Goal: Task Accomplishment & Management: Manage account settings

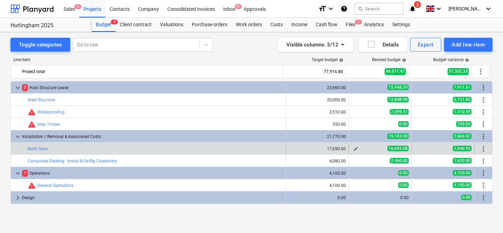
click at [353, 149] on span "edit" at bounding box center [356, 149] width 6 height 6
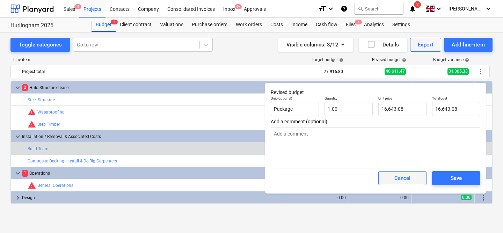
click at [391, 175] on span "Cancel" at bounding box center [402, 178] width 31 height 9
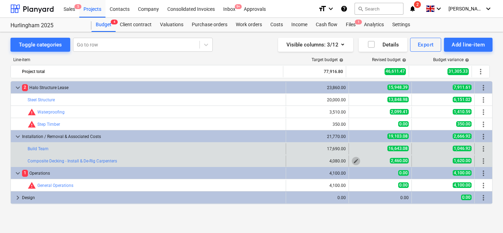
click at [354, 162] on span "edit" at bounding box center [356, 161] width 6 height 6
type textarea "x"
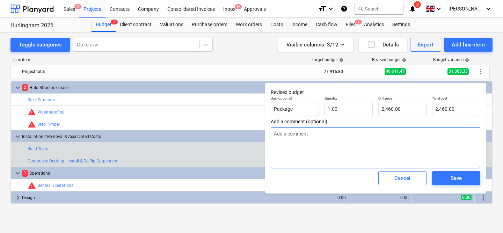
click at [337, 144] on textarea at bounding box center [375, 147] width 209 height 41
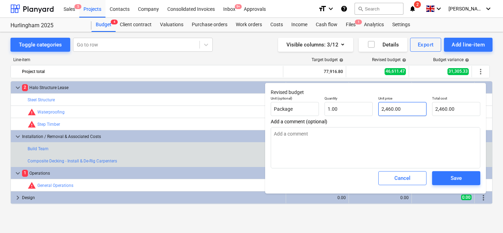
type input "2460"
click at [391, 111] on input "2460" at bounding box center [402, 109] width 48 height 14
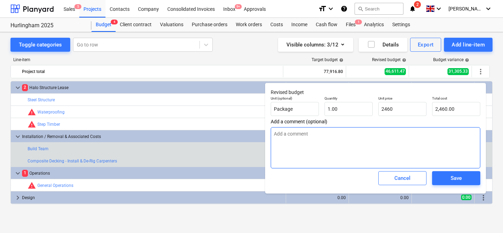
type textarea "x"
type input "2,460.00"
click at [351, 130] on textarea at bounding box center [375, 147] width 209 height 41
paste textarea "2460"
type textarea "x"
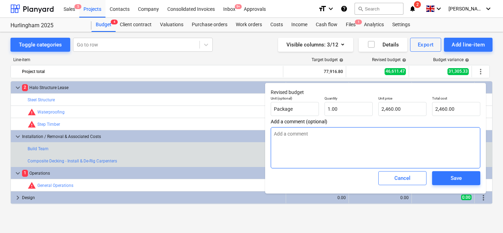
type textarea "2460"
type textarea "x"
type textarea "2460"
type textarea "x"
type textarea "2460"
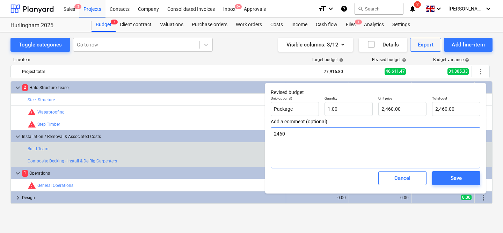
type textarea "x"
type textarea "2460 ="
type textarea "x"
type textarea "2460"
type textarea "x"
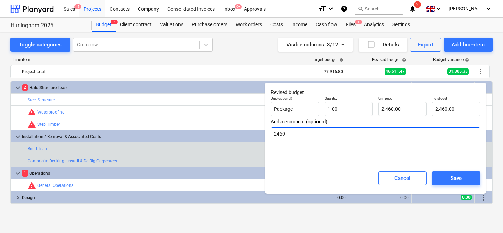
type textarea "2460"
type textarea "x"
type textarea "2460 +"
type textarea "x"
type textarea "2460 +"
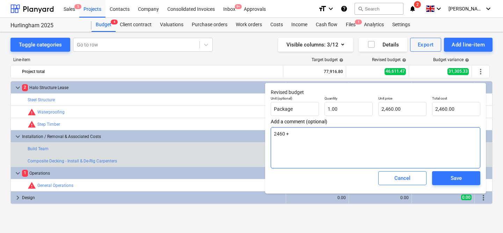
type textarea "x"
type textarea "2460 + 2"
type textarea "x"
type textarea "2460 + 20"
type textarea "x"
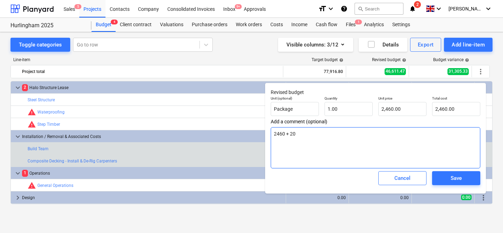
type textarea "2460 + 202"
type textarea "x"
type textarea "2460 + 2020"
type textarea "x"
type textarea "2460 + 2020."
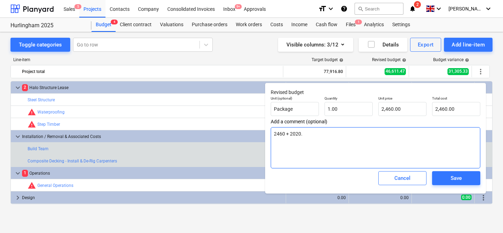
type textarea "x"
type textarea "2460 + 2020.1"
type textarea "x"
type textarea "2460 + 2020.10"
type textarea "x"
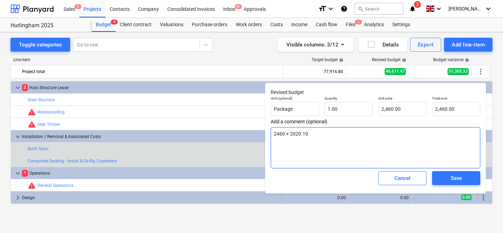
type textarea "2460 + 2020.10"
type textarea "x"
type textarea "2460 + 2020.10 p"
type textarea "x"
type textarea "2460 + 2020.10 pd"
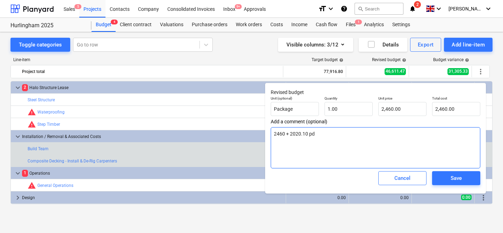
type textarea "x"
type textarea "2460 + 2020.10 pds"
click at [284, 132] on textarea "2460 + 2020.10 pds" at bounding box center [375, 147] width 209 height 41
type textarea "x"
type textarea "2460 + 2020.10 pds"
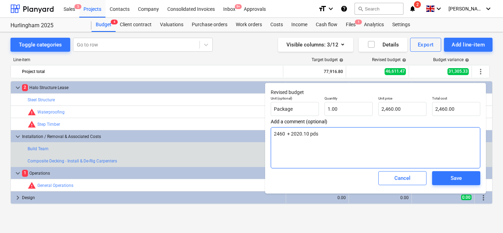
type textarea "x"
type textarea "2460 c + 2020.10 pds"
type textarea "x"
type textarea "2460 ca + 2020.10 pds"
type textarea "x"
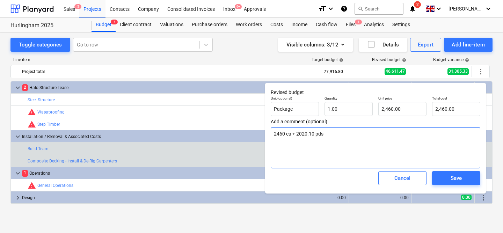
type textarea "2460 car + 2020.10 pds"
type textarea "x"
type textarea "2460 carp + 2020.10 pds"
type textarea "x"
type textarea "2460 carpe + 2020.10 pds"
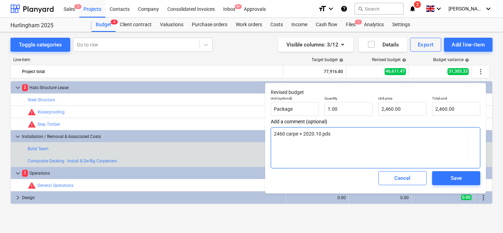
type textarea "x"
type textarea "2460 carpen + 2020.10 pds"
type textarea "x"
type textarea "2460 carpent + 2020.10 pds"
type textarea "x"
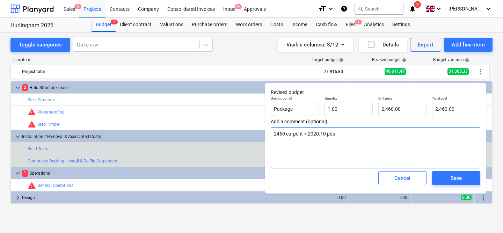
type textarea "2460 carpentr + 2020.10 pds"
type textarea "x"
type textarea "2460 carpentry + 2020.10 pds"
click at [347, 137] on textarea "2460 carpentry + 2020.10 pds" at bounding box center [375, 147] width 209 height 41
type textarea "x"
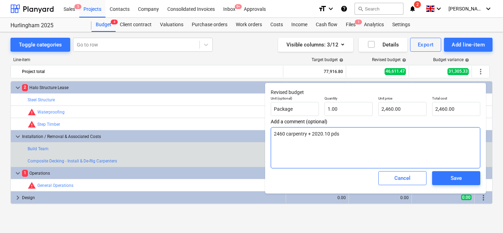
type textarea "2460 carpentry + 2020.10 pds"
type textarea "x"
type textarea "2460 carpentry + 2020.10 pds ="
type textarea "x"
type textarea "2460 carpentry + 2020.10 pds ="
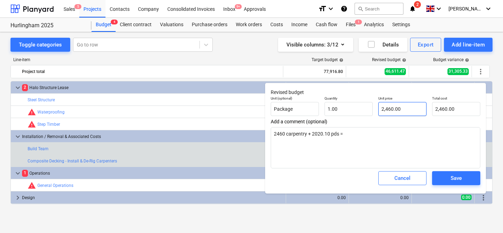
type input "2460"
click at [398, 109] on input "2460" at bounding box center [402, 109] width 48 height 14
type textarea "x"
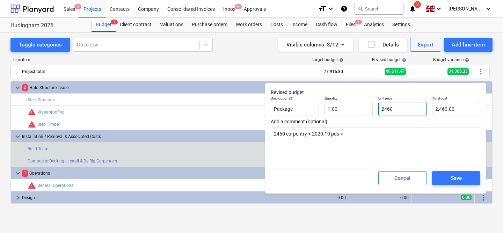
type input "4"
type input "4.00"
type textarea "x"
type input "44"
type input "44.00"
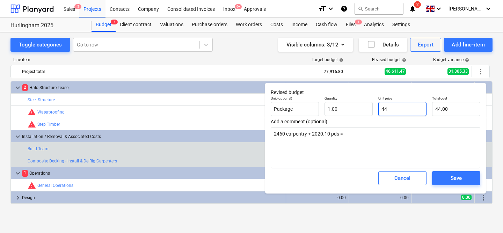
type textarea "x"
type input "448"
type input "448.00"
type textarea "x"
type input "4489"
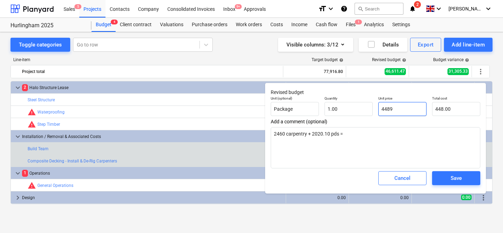
type input "4,489.00"
type textarea "x"
type input "448"
type input "448.00"
type textarea "x"
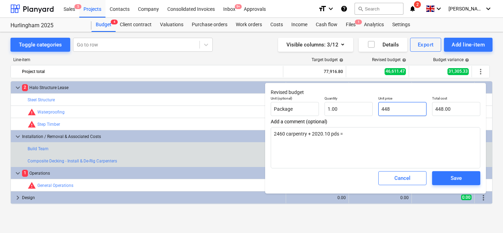
type input "4480"
type input "4,480.00"
type textarea "x"
type input "4480."
type textarea "x"
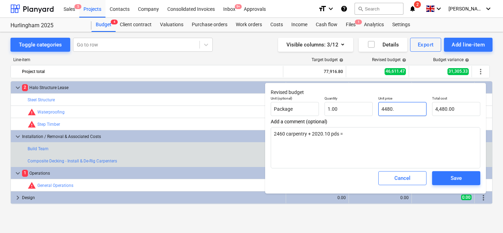
type input "4480.1"
type input "4,480.10"
type textarea "x"
type input "4480.10"
type textarea "x"
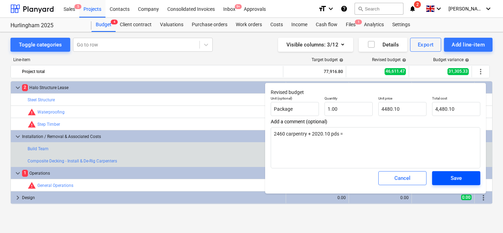
type input "4,480.10"
click at [452, 178] on div "Save" at bounding box center [455, 178] width 11 height 9
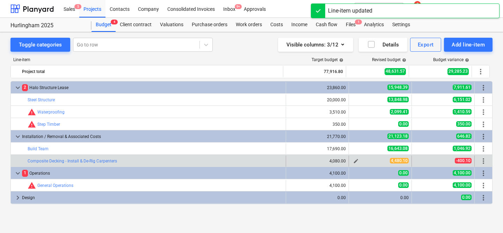
click at [355, 161] on span "edit" at bounding box center [356, 161] width 6 height 6
type textarea "x"
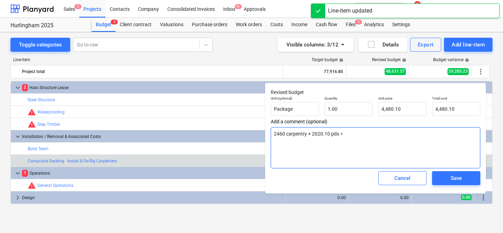
click at [277, 132] on textarea "2460 carpentry + 2020.10 pds =" at bounding box center [375, 147] width 209 height 41
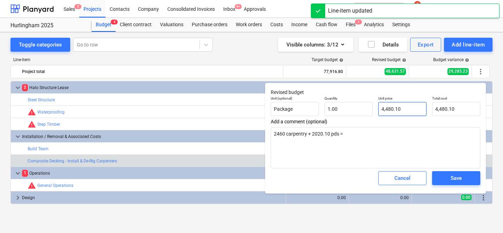
type input "4480.1"
click at [392, 110] on input "4480.1" at bounding box center [402, 109] width 48 height 14
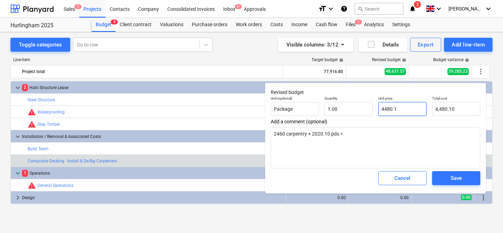
paste input "2460"
type textarea "x"
type input "2460"
type input "2,460.00"
type input "2460"
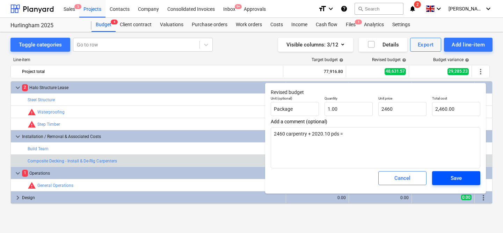
type textarea "x"
type input "2,460.00"
click at [450, 178] on div "Save" at bounding box center [455, 178] width 11 height 9
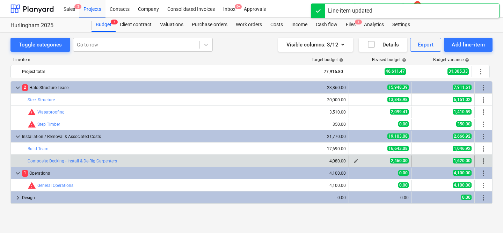
click at [354, 161] on span "edit" at bounding box center [356, 161] width 6 height 6
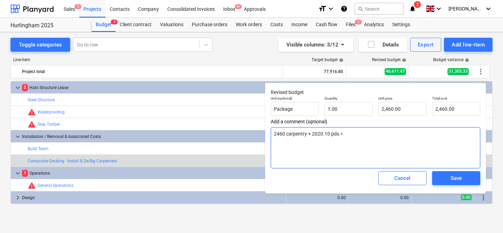
click at [337, 137] on textarea "2460 carpentry + 2020.10 pds =" at bounding box center [375, 147] width 209 height 41
type textarea "x"
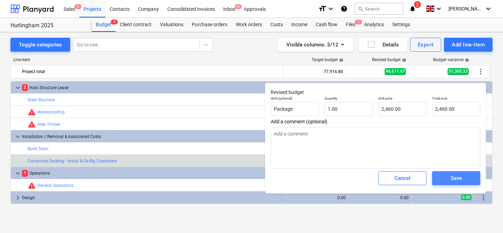
click at [452, 177] on div "Save" at bounding box center [455, 178] width 11 height 9
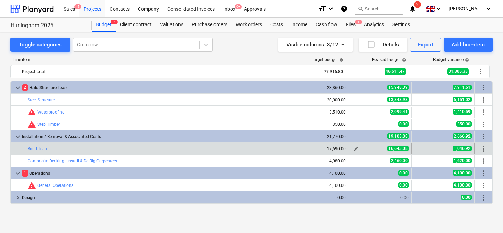
click at [353, 149] on span "edit" at bounding box center [356, 149] width 6 height 6
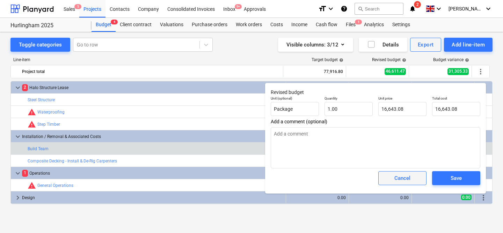
click at [402, 176] on div "Cancel" at bounding box center [402, 178] width 16 height 9
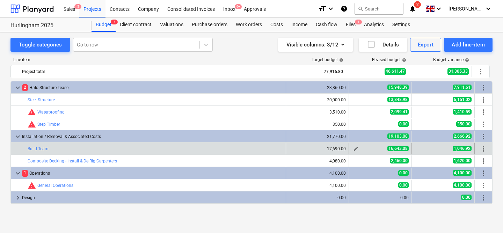
click at [353, 150] on span "edit" at bounding box center [356, 149] width 6 height 6
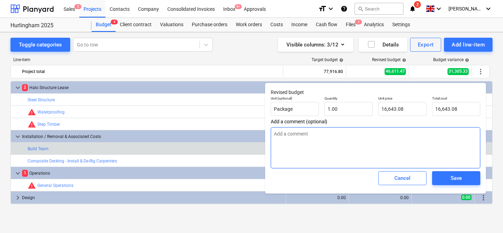
click at [308, 139] on textarea at bounding box center [375, 147] width 209 height 41
type textarea "x"
type textarea "c"
type textarea "x"
type textarea "co"
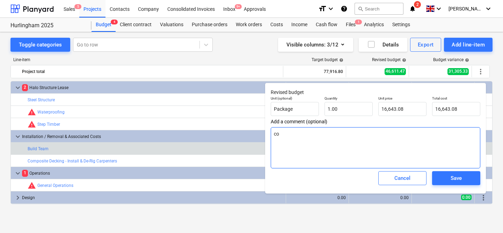
type textarea "x"
type textarea "con"
type textarea "x"
type textarea "cont"
type textarea "x"
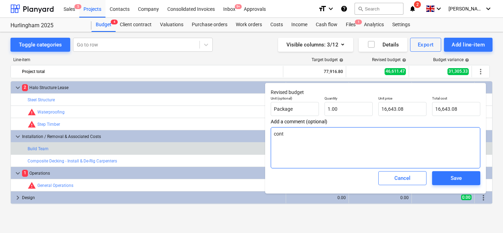
type textarea "contr"
type textarea "x"
type textarea "contra"
type textarea "x"
type textarea "contrac"
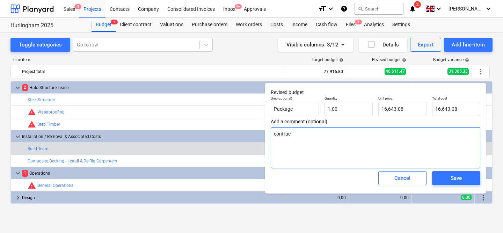
type textarea "x"
type textarea "contract"
type textarea "x"
type textarea "contracto"
type textarea "x"
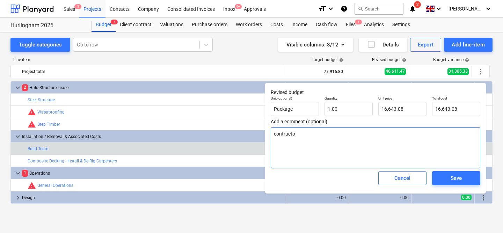
type textarea "contractor"
type textarea "x"
type textarea "contractors"
type textarea "x"
type textarea "contractors"
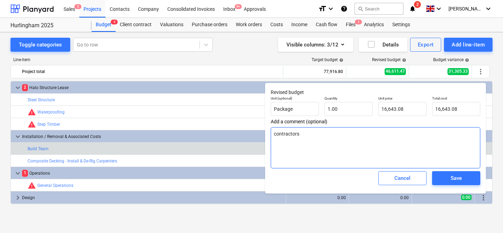
type textarea "x"
type textarea "contractors +"
type textarea "x"
type textarea "contractors +"
type textarea "x"
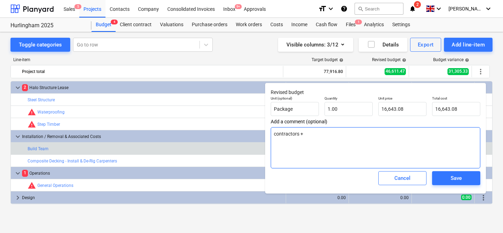
type textarea "contractors + p"
type textarea "x"
type textarea "contractors + pd"
type textarea "x"
type textarea "contractors + pds"
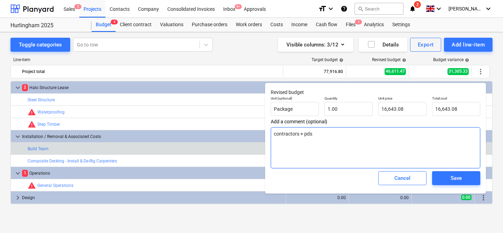
type textarea "x"
type textarea "contractors + pds"
type textarea "x"
type textarea "contractors + pds +"
type textarea "x"
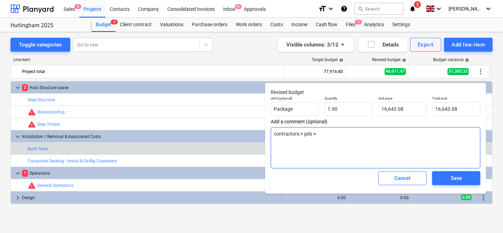
type textarea "contractors + pds +"
type textarea "x"
type textarea "contractors + pds + P"
type textarea "x"
type textarea "contractors + pds + PA"
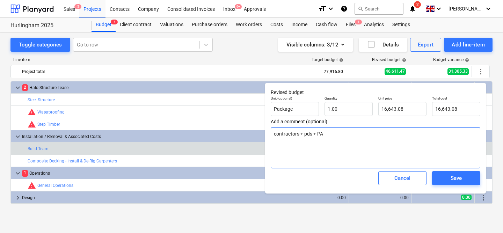
type textarea "x"
type textarea "contractors + pds + PAY"
type textarea "x"
type textarea "contractors + pds + PAYe"
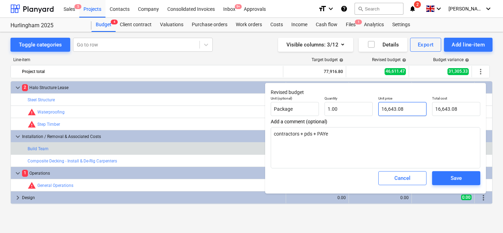
type input "16643.08"
click at [388, 109] on input "16643.08" at bounding box center [402, 109] width 48 height 14
type textarea "x"
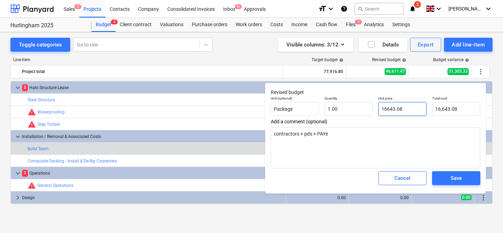
type input "1"
type input "1.00"
type textarea "x"
type input "18"
type input "18.00"
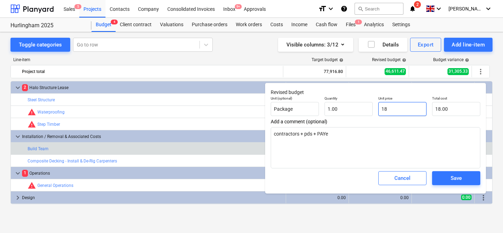
type textarea "x"
type input "186"
type input "186.00"
type textarea "x"
type input "1866"
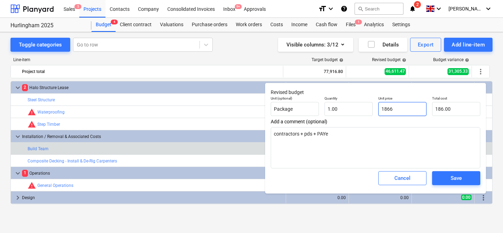
type input "1,866.00"
type textarea "x"
type input "18663"
type input "18,663.00"
type textarea "x"
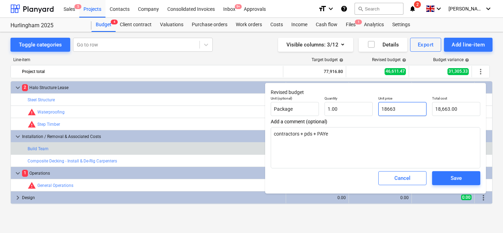
type input "18663."
type textarea "x"
type input "18663.1"
type input "18,663.10"
type textarea "x"
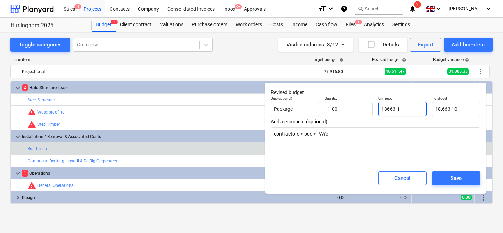
type input "18663.18"
type input "18,663.18"
type input "18663.18"
type textarea "x"
type input "18,663.18"
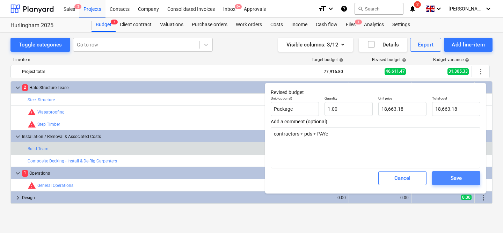
click at [458, 179] on div "Save" at bounding box center [455, 178] width 11 height 9
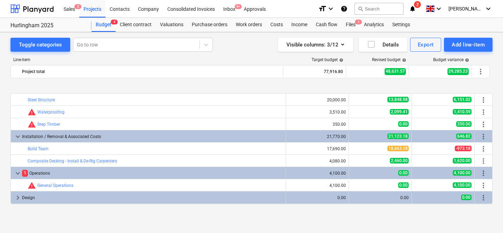
scroll to position [26, 0]
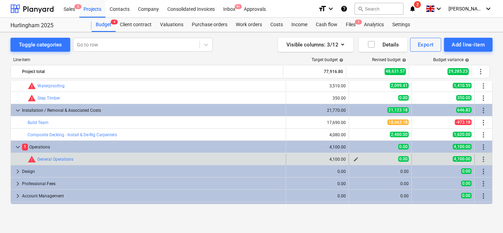
click at [353, 159] on span "edit" at bounding box center [356, 159] width 6 height 6
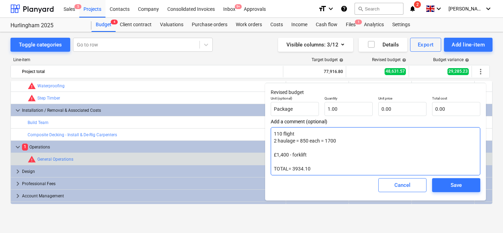
click at [334, 148] on textarea "110 flight 2 haulage = 850 each = 1700 £1,400 - forklift TOTAL= 3934.10" at bounding box center [375, 151] width 209 height 48
type textarea "x"
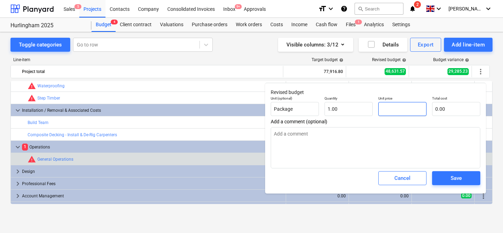
click at [395, 112] on input "text" at bounding box center [402, 109] width 48 height 14
type textarea "x"
type input "8"
type input "8.00"
type textarea "x"
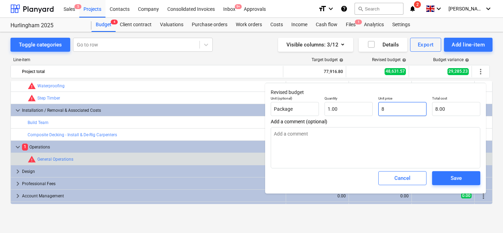
type input "89"
type input "89.00"
type textarea "x"
type input "893"
type input "893.00"
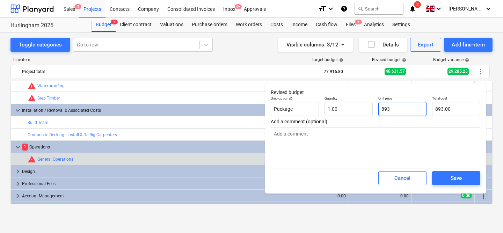
type textarea "x"
type input "893."
type textarea "x"
type input "893.0"
type textarea "x"
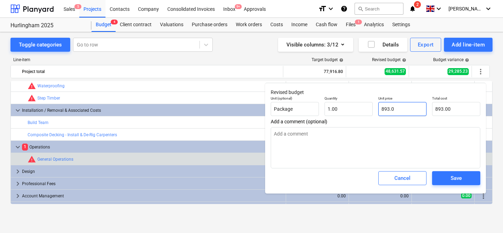
type input "893.08"
click at [386, 109] on input "893.08" at bounding box center [402, 109] width 48 height 14
click at [447, 180] on span "Save" at bounding box center [455, 178] width 31 height 9
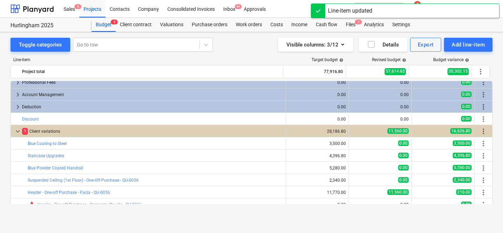
scroll to position [146, 0]
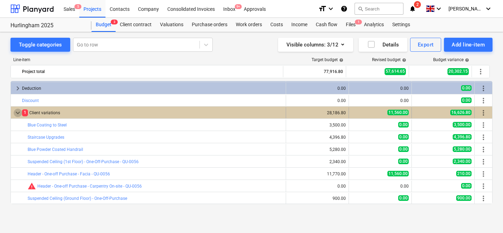
click at [18, 113] on span "keyboard_arrow_down" at bounding box center [18, 113] width 8 height 8
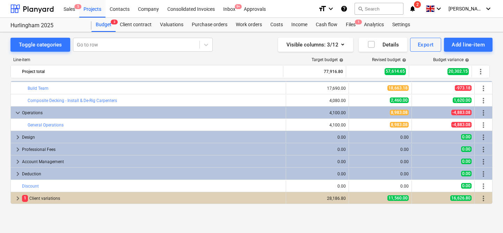
click at [18, 113] on span "keyboard_arrow_down" at bounding box center [18, 113] width 8 height 8
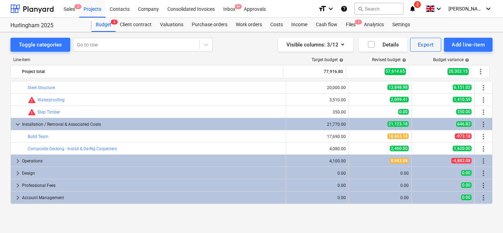
scroll to position [11, 0]
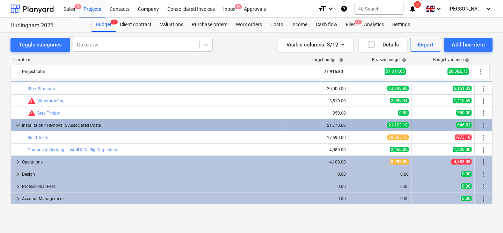
click at [17, 123] on span "keyboard_arrow_down" at bounding box center [18, 125] width 8 height 8
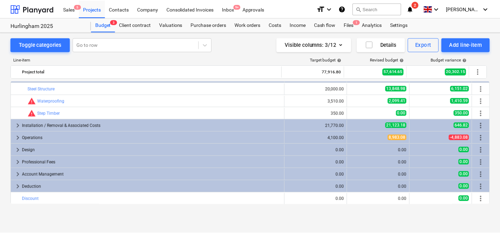
scroll to position [0, 0]
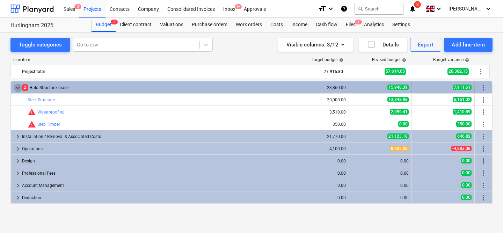
click at [18, 89] on span "keyboard_arrow_down" at bounding box center [18, 87] width 8 height 8
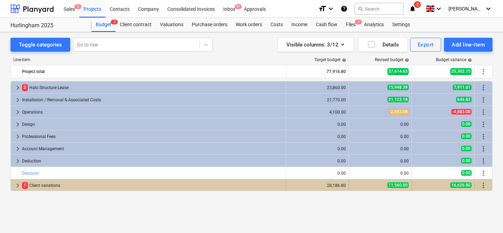
click at [19, 185] on span "keyboard_arrow_right" at bounding box center [18, 185] width 8 height 8
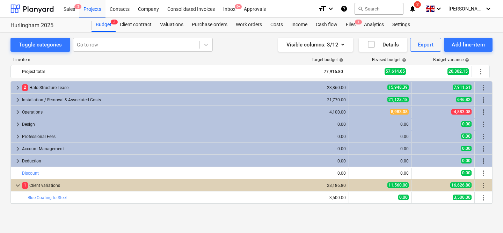
click at [19, 185] on span "keyboard_arrow_down" at bounding box center [18, 185] width 8 height 8
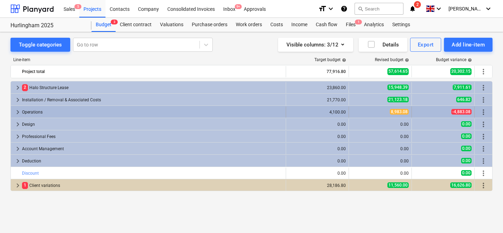
click at [16, 109] on span "keyboard_arrow_right" at bounding box center [18, 112] width 8 height 8
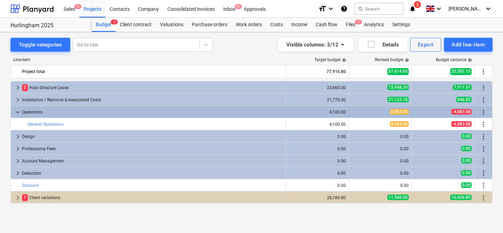
click at [16, 110] on span "keyboard_arrow_down" at bounding box center [18, 112] width 8 height 8
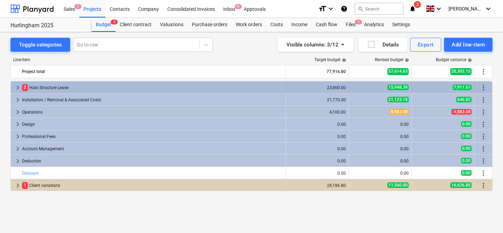
click at [16, 83] on div "keyboard_arrow_right" at bounding box center [18, 87] width 8 height 11
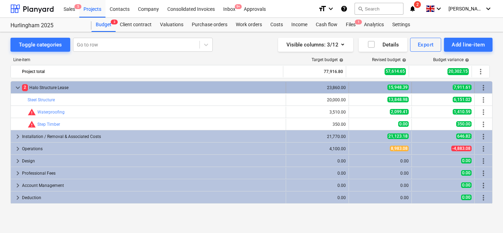
click at [15, 86] on span "keyboard_arrow_down" at bounding box center [18, 87] width 8 height 8
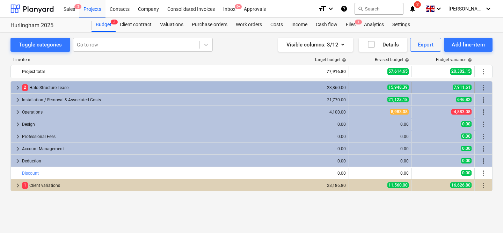
click at [19, 87] on span "keyboard_arrow_right" at bounding box center [18, 87] width 8 height 8
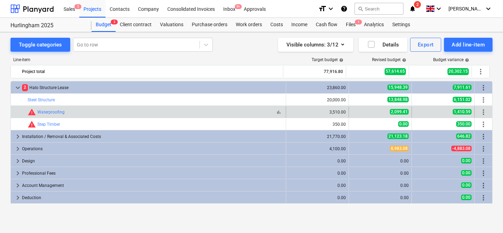
click at [31, 113] on span "warning" at bounding box center [32, 112] width 8 height 8
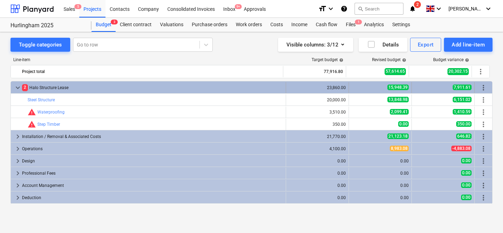
click at [17, 85] on span "keyboard_arrow_down" at bounding box center [18, 87] width 8 height 8
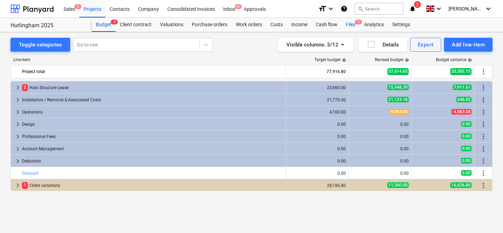
click at [347, 24] on div "Files 1" at bounding box center [350, 25] width 18 height 14
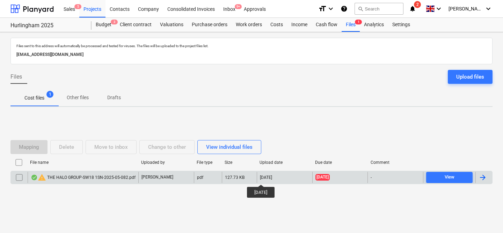
click at [266, 178] on div "[DATE]" at bounding box center [266, 177] width 12 height 5
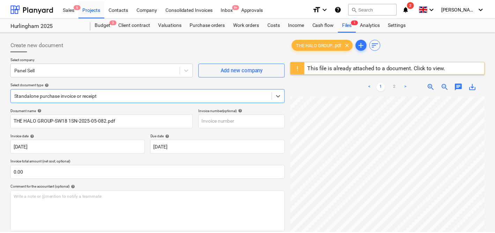
scroll to position [67, 0]
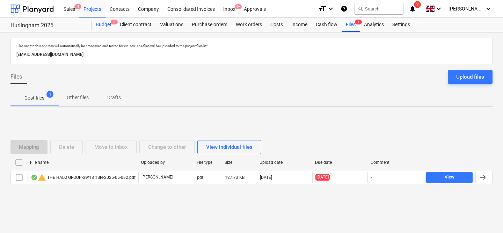
click at [111, 22] on span "3" at bounding box center [114, 22] width 7 height 5
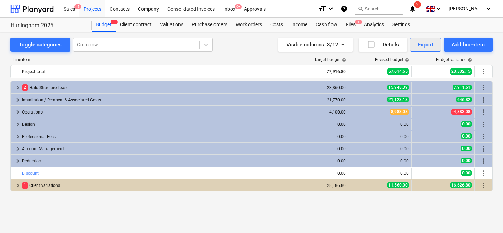
click at [430, 47] on div "Export" at bounding box center [426, 44] width 16 height 9
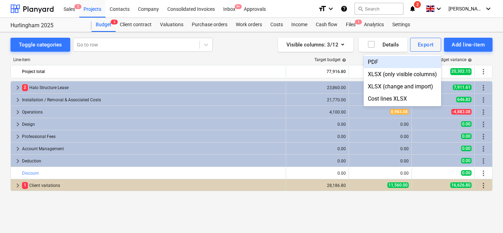
click at [403, 60] on div "PDF" at bounding box center [402, 62] width 78 height 12
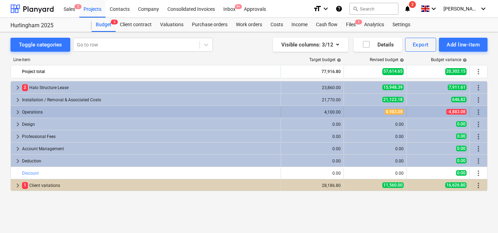
click at [16, 111] on span "keyboard_arrow_right" at bounding box center [18, 112] width 8 height 8
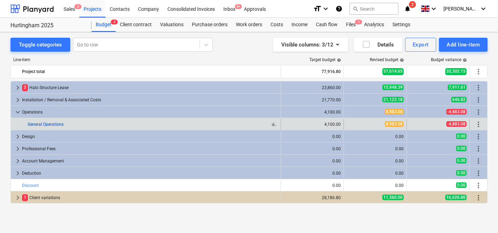
click at [54, 124] on link "General Operations" at bounding box center [46, 124] width 36 height 5
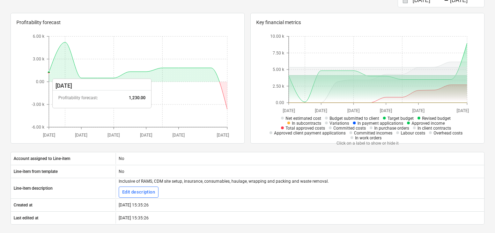
scroll to position [95, 0]
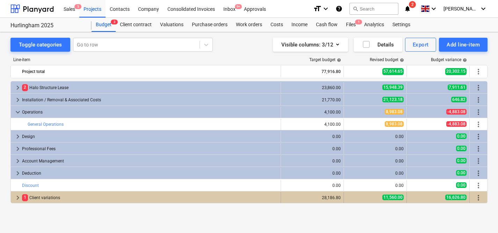
click at [18, 198] on span "keyboard_arrow_right" at bounding box center [18, 197] width 8 height 8
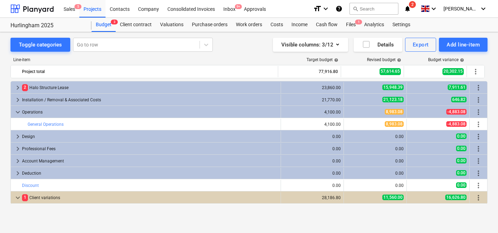
scroll to position [85, 0]
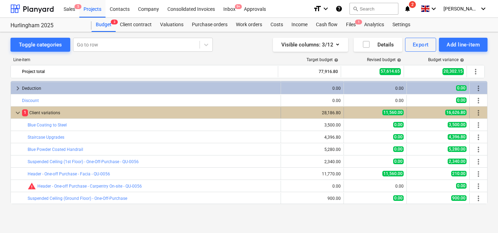
click at [19, 112] on span "keyboard_arrow_down" at bounding box center [18, 113] width 8 height 8
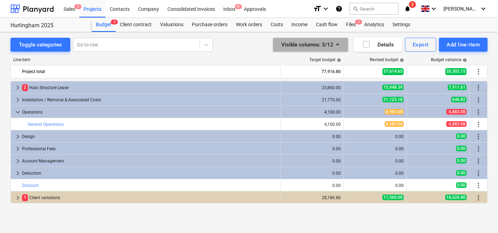
click at [339, 44] on icon "button" at bounding box center [337, 44] width 8 height 8
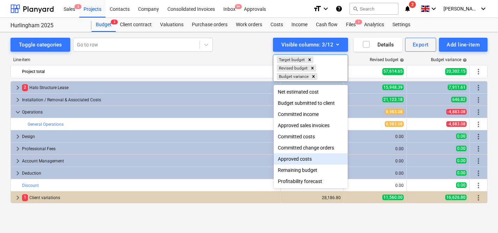
click at [297, 159] on div "Approved costs" at bounding box center [310, 158] width 74 height 11
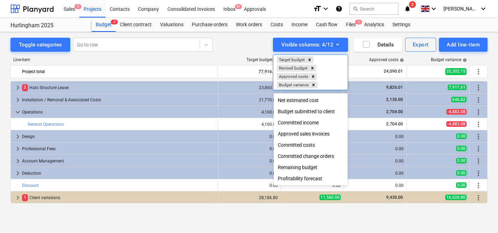
click at [243, 47] on div at bounding box center [249, 116] width 498 height 233
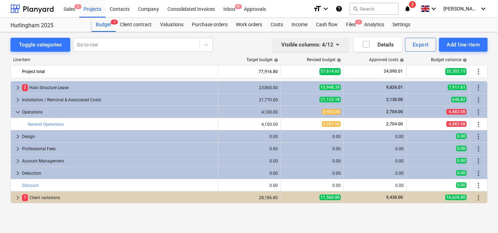
click at [340, 46] on icon "button" at bounding box center [337, 44] width 8 height 8
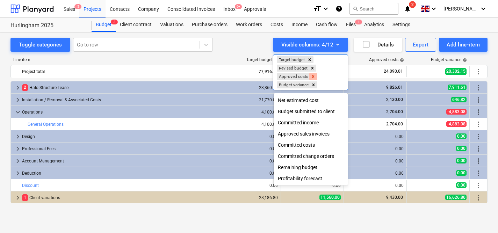
click at [315, 76] on icon "Remove Approved costs" at bounding box center [312, 76] width 5 height 5
click at [249, 47] on div at bounding box center [249, 116] width 498 height 233
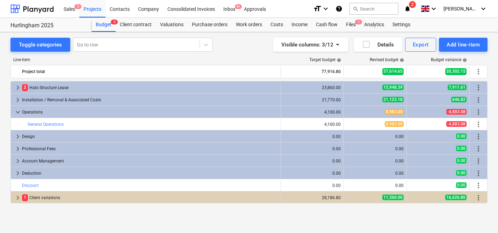
click at [258, 47] on div "Visible columns : 3/12 Details Export Add line-item" at bounding box center [365, 45] width 243 height 14
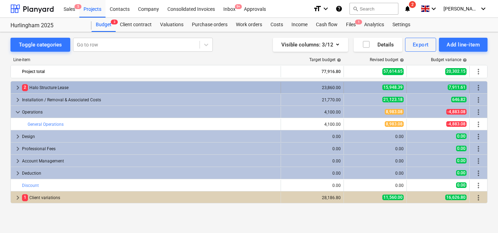
click at [17, 84] on span "keyboard_arrow_right" at bounding box center [18, 87] width 8 height 8
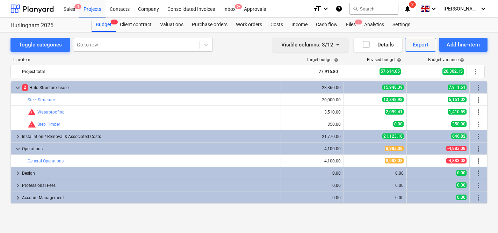
click at [338, 43] on icon "button" at bounding box center [337, 44] width 8 height 8
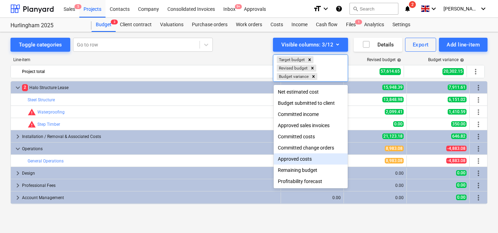
click at [294, 160] on div "Approved costs" at bounding box center [310, 158] width 74 height 11
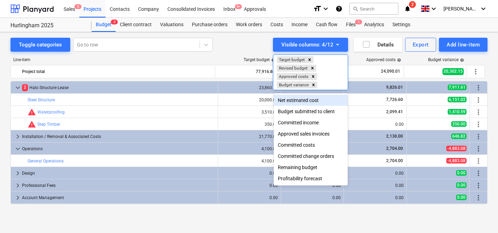
click at [229, 52] on div at bounding box center [249, 116] width 498 height 233
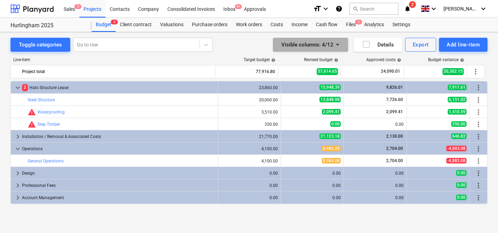
click at [342, 45] on button "Visible columns : 4/12" at bounding box center [310, 45] width 75 height 14
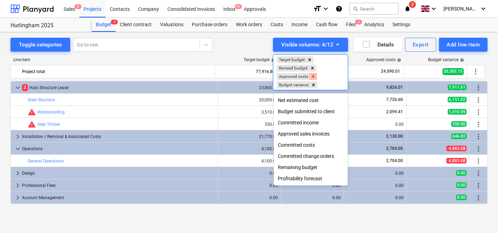
click at [314, 77] on icon "Remove Approved costs" at bounding box center [313, 76] width 2 height 2
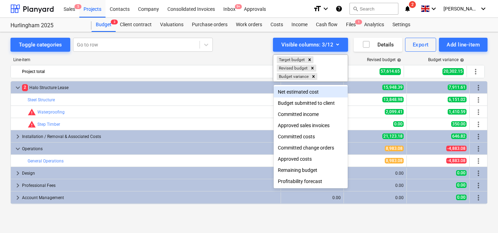
click at [258, 49] on div at bounding box center [249, 116] width 498 height 233
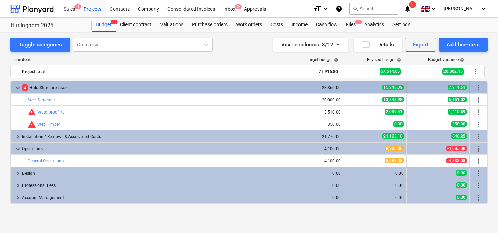
click at [18, 88] on span "keyboard_arrow_down" at bounding box center [18, 87] width 8 height 8
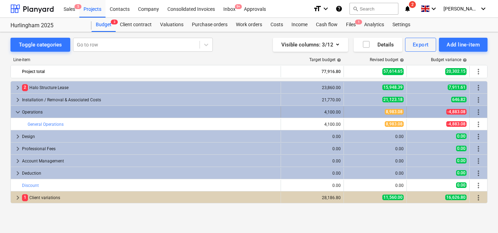
click at [16, 113] on span "keyboard_arrow_down" at bounding box center [18, 112] width 8 height 8
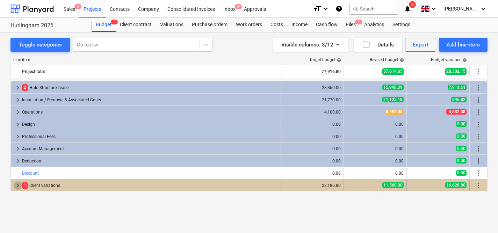
click at [17, 184] on span "keyboard_arrow_right" at bounding box center [18, 185] width 8 height 8
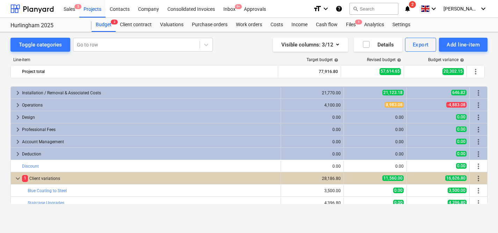
scroll to position [73, 0]
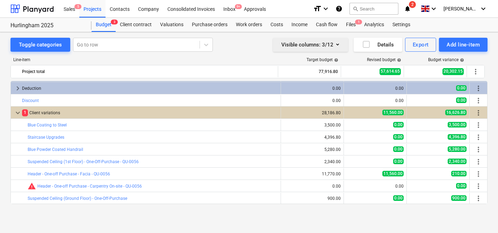
click at [338, 48] on icon "button" at bounding box center [337, 44] width 8 height 8
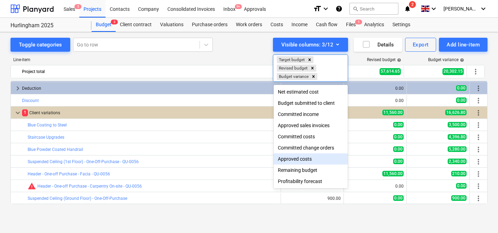
click at [302, 161] on div "Approved costs" at bounding box center [310, 158] width 74 height 11
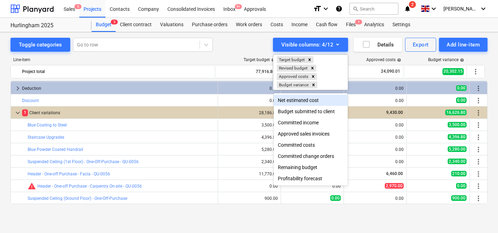
click at [252, 50] on div at bounding box center [249, 116] width 498 height 233
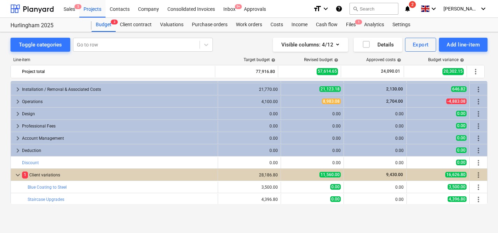
scroll to position [0, 0]
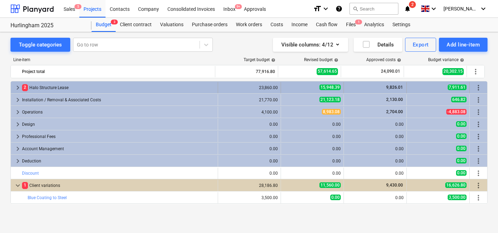
click at [15, 85] on span "keyboard_arrow_right" at bounding box center [18, 87] width 8 height 8
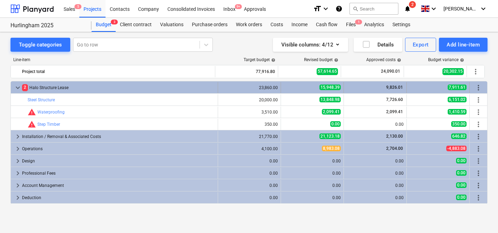
click at [16, 87] on span "keyboard_arrow_down" at bounding box center [18, 87] width 8 height 8
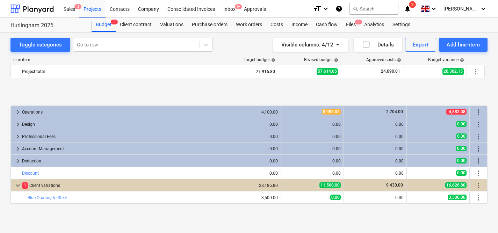
scroll to position [73, 0]
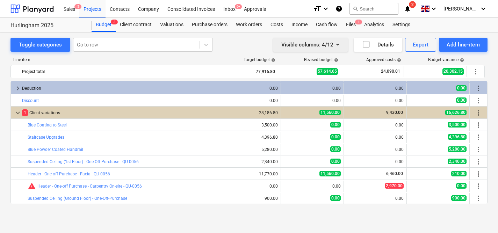
click at [338, 42] on icon "button" at bounding box center [337, 44] width 8 height 8
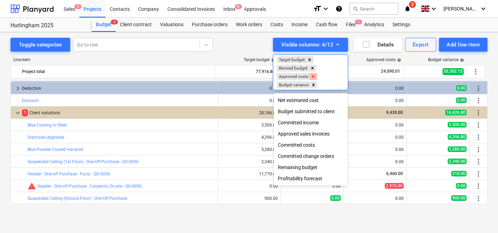
click at [314, 76] on icon "Remove Approved costs" at bounding box center [313, 76] width 2 height 2
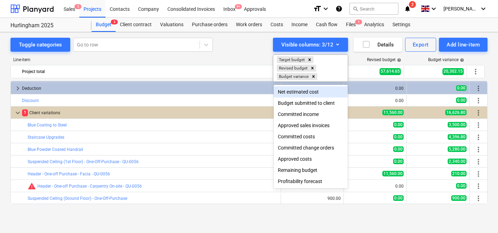
click at [222, 53] on div at bounding box center [249, 116] width 498 height 233
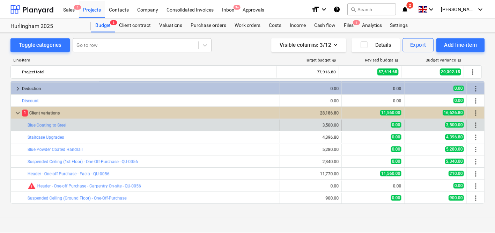
scroll to position [0, 0]
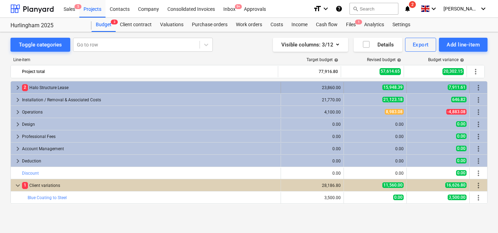
click at [12, 86] on div "keyboard_arrow_right 2 Halo Structure Lease" at bounding box center [146, 87] width 270 height 11
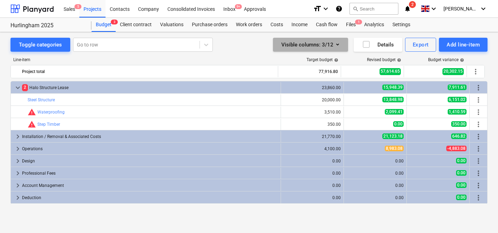
click at [340, 45] on icon "button" at bounding box center [337, 44] width 8 height 8
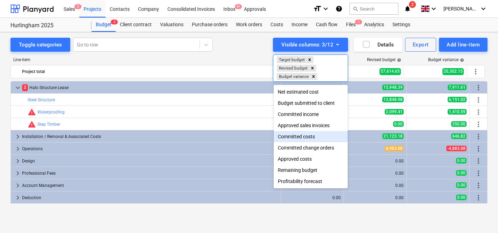
click at [302, 135] on div "Committed costs" at bounding box center [310, 136] width 74 height 11
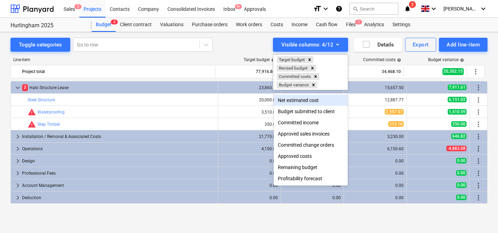
click at [386, 111] on div at bounding box center [249, 116] width 498 height 233
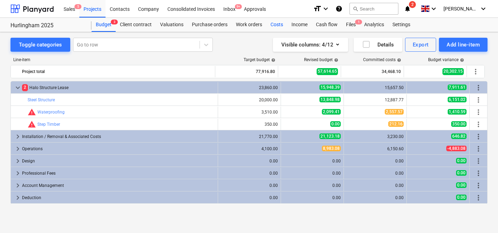
click at [272, 29] on div "Costs" at bounding box center [276, 25] width 21 height 14
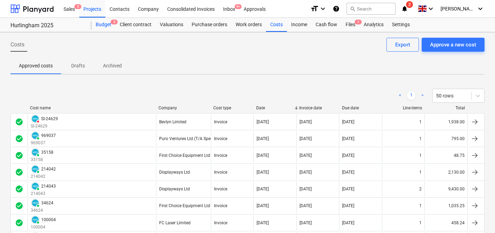
click at [108, 28] on div "Budget 3" at bounding box center [103, 25] width 24 height 14
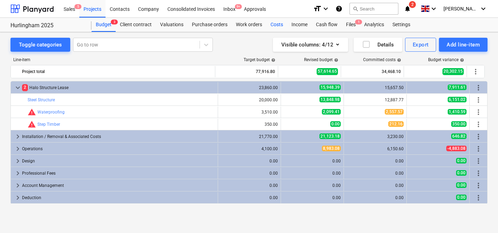
click at [277, 24] on div "Costs" at bounding box center [276, 25] width 21 height 14
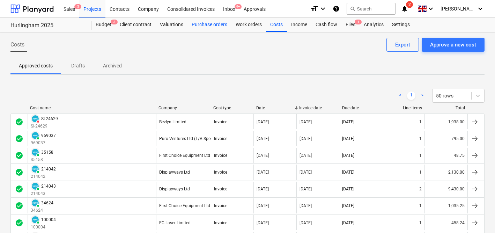
click at [220, 26] on div "Purchase orders" at bounding box center [209, 25] width 44 height 14
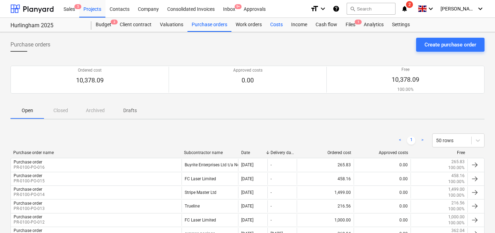
click at [278, 25] on div "Costs" at bounding box center [276, 25] width 21 height 14
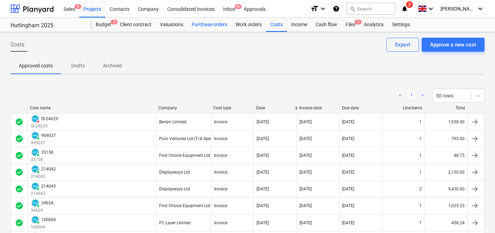
click at [212, 28] on div "Purchase orders" at bounding box center [209, 25] width 44 height 14
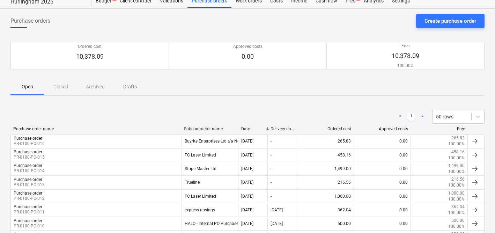
scroll to position [24, 0]
click at [66, 86] on div "Open Closed Archived Drafts" at bounding box center [247, 86] width 474 height 17
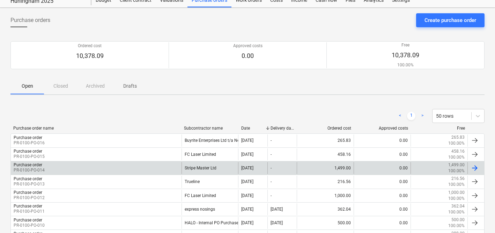
scroll to position [156, 0]
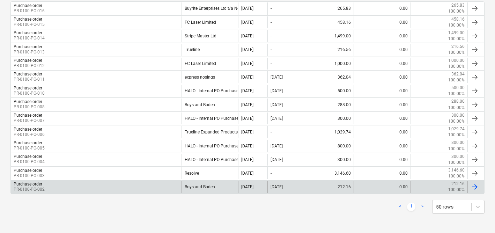
click at [119, 188] on div "Purchase order PR-0100-PO-002" at bounding box center [96, 187] width 171 height 12
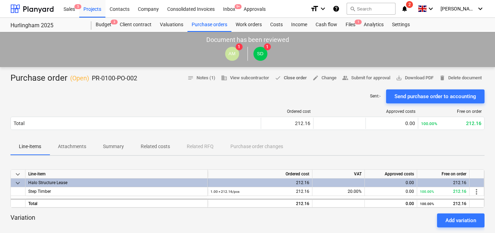
click at [287, 79] on span "done Close order" at bounding box center [291, 78] width 32 height 8
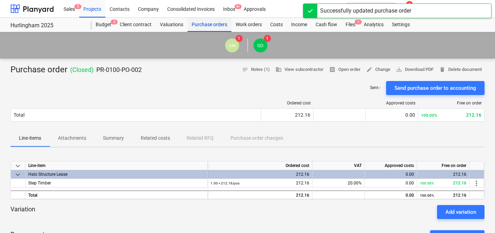
click at [205, 23] on div "Purchase orders" at bounding box center [209, 25] width 44 height 14
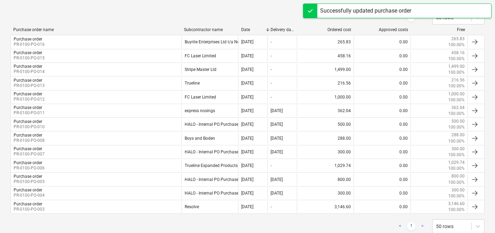
scroll to position [143, 0]
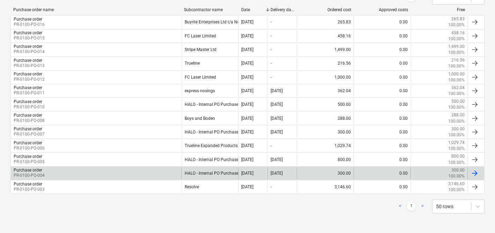
click at [89, 179] on div "Purchase order PR-0100-PO-004 HALO - Internal PO Purchase [DATE] [DATE] 300.00 …" at bounding box center [247, 173] width 474 height 14
click at [91, 175] on div "Purchase order PR-0100-PO-004" at bounding box center [96, 173] width 171 height 12
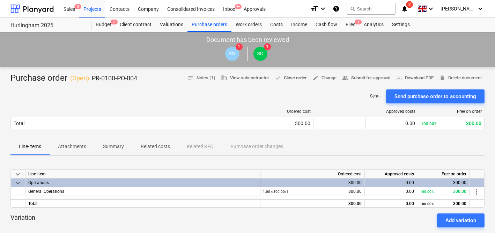
click at [293, 75] on span "done Close order" at bounding box center [291, 78] width 32 height 8
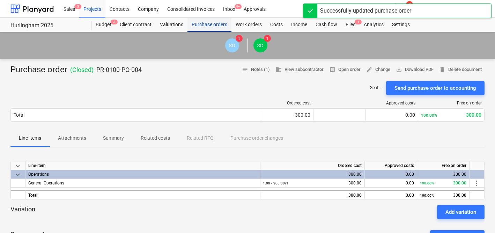
click at [213, 28] on div "Purchase orders" at bounding box center [209, 25] width 44 height 14
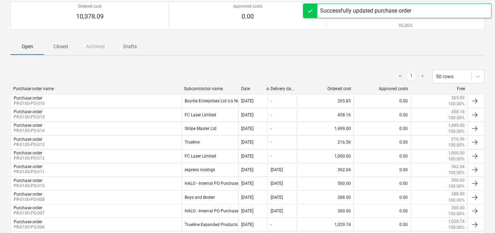
scroll to position [103, 0]
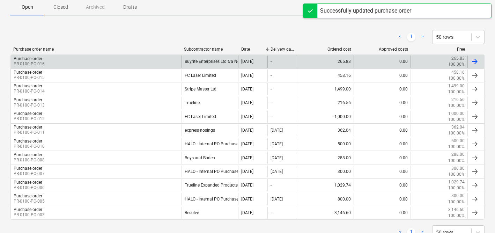
click at [135, 67] on div "Purchase order PR-0100-PO-016" at bounding box center [96, 62] width 171 height 12
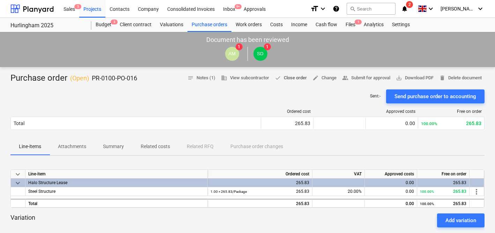
click at [288, 77] on span "done Close order" at bounding box center [291, 78] width 32 height 8
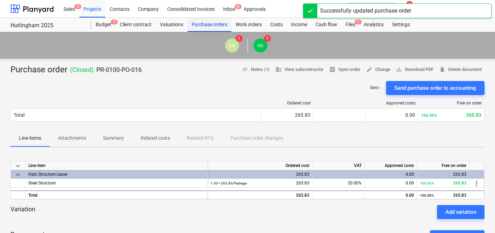
click at [205, 24] on div "Purchase orders" at bounding box center [209, 25] width 44 height 14
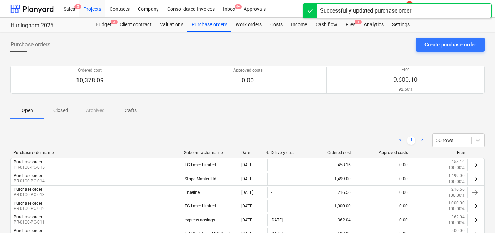
scroll to position [28, 0]
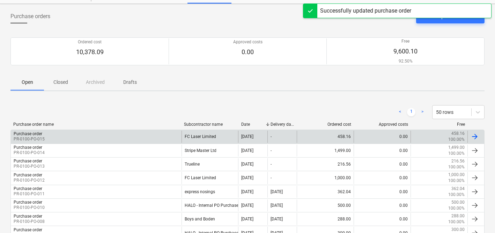
click at [86, 136] on div "Purchase order PR-0100-PO-015" at bounding box center [96, 137] width 171 height 12
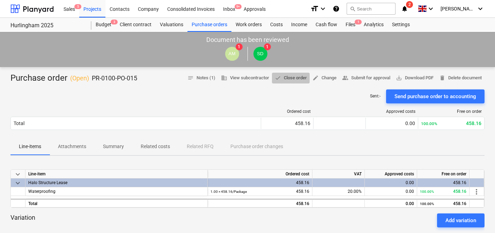
click at [283, 80] on span "done Close order" at bounding box center [291, 78] width 32 height 8
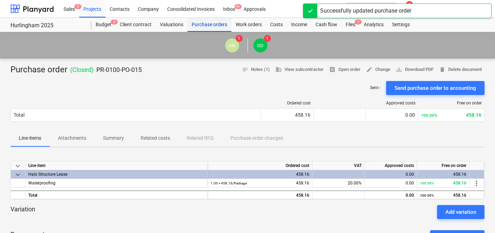
click at [203, 24] on div "Purchase orders" at bounding box center [209, 25] width 44 height 14
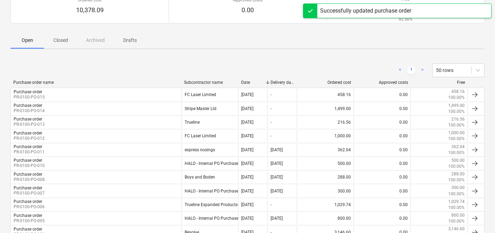
scroll to position [71, 0]
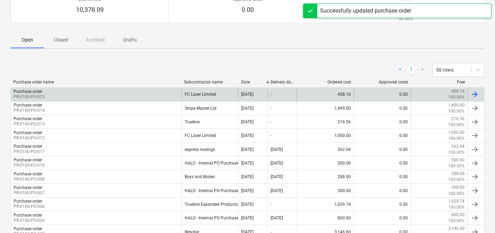
click at [163, 93] on div "Purchase order PR-0100-PO-015" at bounding box center [96, 94] width 171 height 12
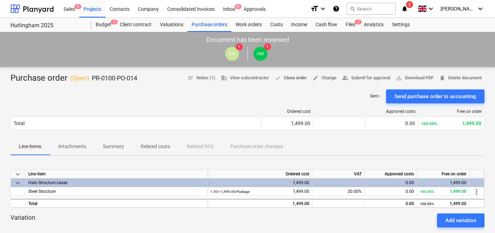
click at [285, 78] on span "done Close order" at bounding box center [291, 78] width 32 height 8
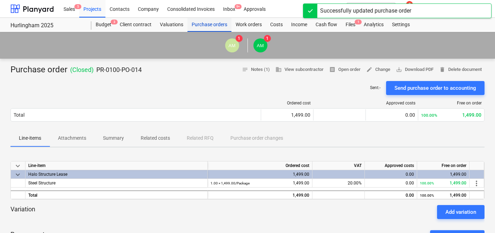
click at [214, 24] on div "Purchase orders" at bounding box center [209, 25] width 44 height 14
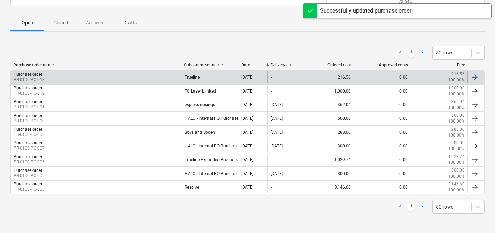
scroll to position [88, 0]
click at [153, 75] on div "Purchase order PR-0100-PO-013" at bounding box center [96, 77] width 171 height 12
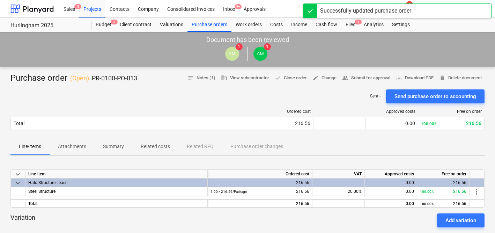
click at [293, 83] on div "Purchase order ( Open ) PR-0100-PO-013 notes Notes (1) business View subcontrac…" at bounding box center [247, 78] width 474 height 11
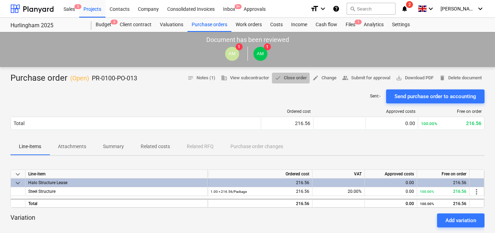
click at [293, 78] on span "done Close order" at bounding box center [291, 78] width 32 height 8
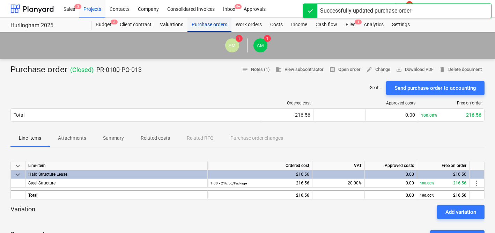
click at [202, 25] on div "Purchase orders" at bounding box center [209, 25] width 44 height 14
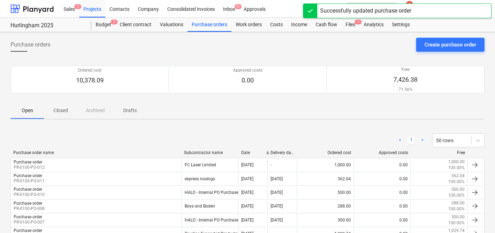
scroll to position [73, 0]
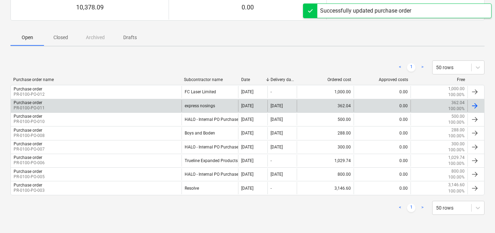
click at [140, 99] on div "Purchase order PR-0100-PO-011 express nosings [DATE] [DATE] 362.04 0.00 362.04 …" at bounding box center [247, 106] width 474 height 14
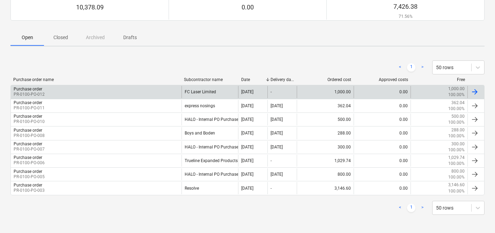
click at [170, 88] on div "Purchase order PR-0100-PO-012" at bounding box center [96, 92] width 171 height 12
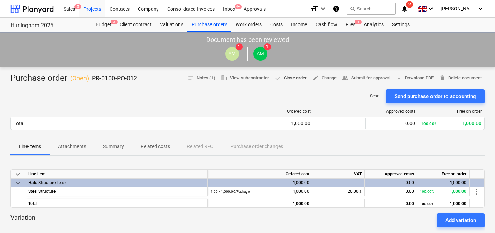
click at [289, 79] on span "done Close order" at bounding box center [291, 78] width 32 height 8
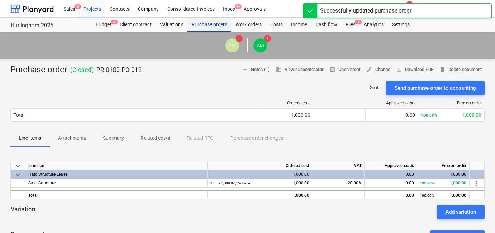
click at [215, 28] on div "Purchase orders" at bounding box center [209, 25] width 44 height 14
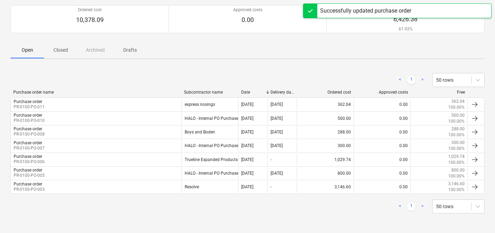
scroll to position [60, 0]
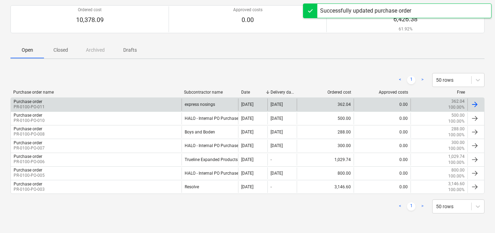
click at [167, 104] on div "Purchase order PR-0100-PO-011" at bounding box center [96, 104] width 171 height 12
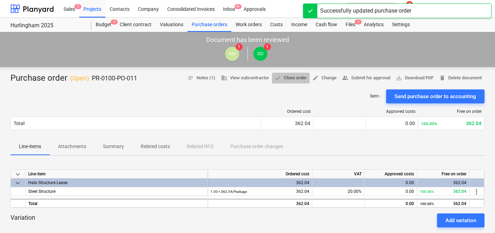
click at [291, 80] on span "done Close order" at bounding box center [291, 78] width 32 height 8
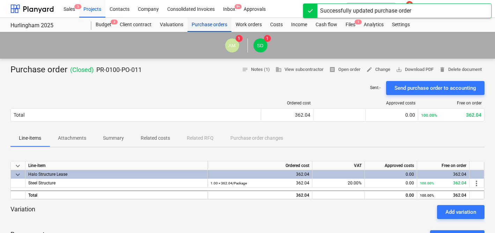
click at [213, 25] on div "Purchase orders" at bounding box center [209, 25] width 44 height 14
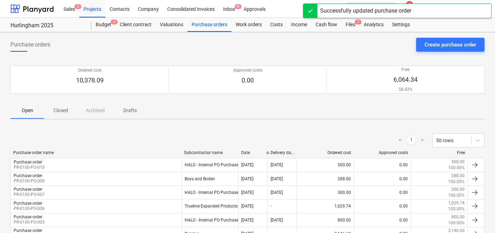
scroll to position [47, 0]
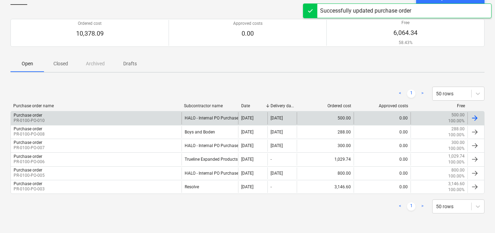
click at [155, 120] on div "Purchase order PR-0100-PO-010" at bounding box center [96, 118] width 171 height 12
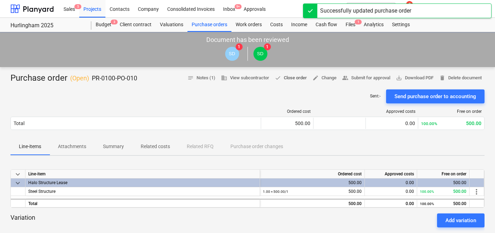
click at [289, 80] on span "done Close order" at bounding box center [291, 78] width 32 height 8
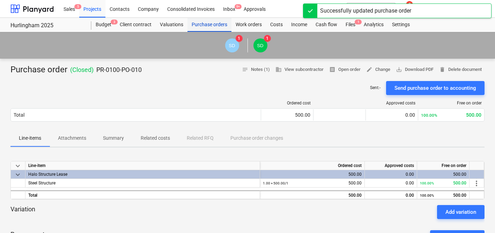
click at [211, 27] on div "Purchase orders" at bounding box center [209, 25] width 44 height 14
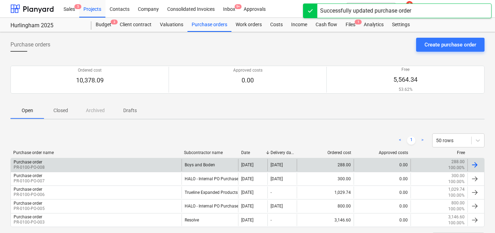
click at [159, 162] on div "Purchase order PR-0100-PO-008" at bounding box center [96, 165] width 171 height 12
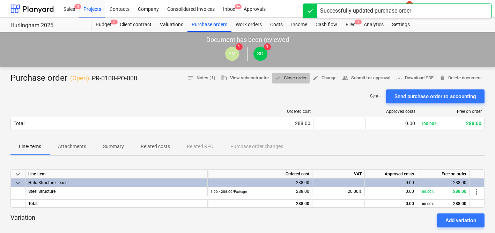
click at [288, 77] on span "done Close order" at bounding box center [291, 78] width 32 height 8
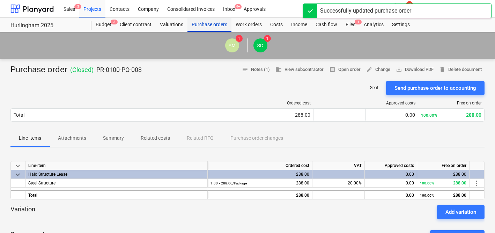
click at [216, 31] on div "Purchase orders" at bounding box center [209, 25] width 44 height 14
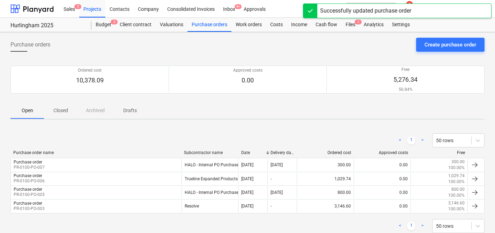
scroll to position [19, 0]
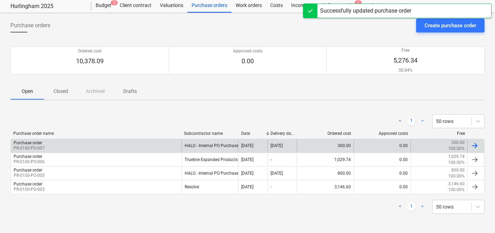
click at [156, 148] on div "Purchase order PR-0100-PO-007" at bounding box center [96, 146] width 171 height 12
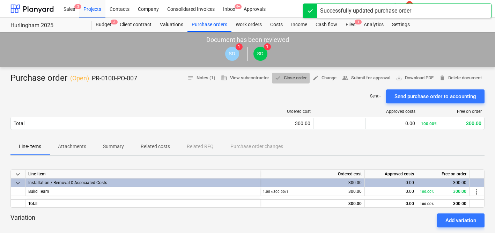
click at [294, 80] on span "done Close order" at bounding box center [291, 78] width 32 height 8
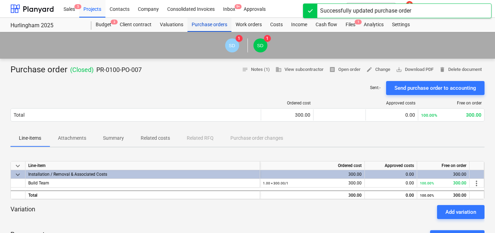
click at [211, 21] on div "Purchase orders" at bounding box center [209, 25] width 44 height 14
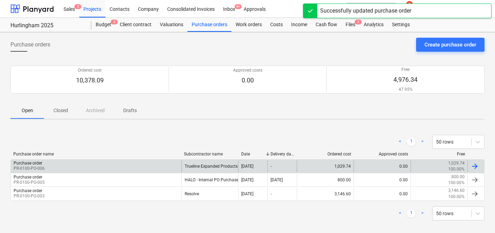
click at [158, 166] on div "Purchase order PR-0100-PO-006" at bounding box center [96, 166] width 171 height 12
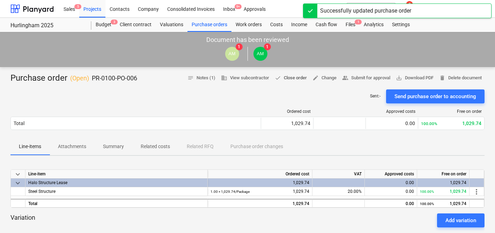
click at [287, 81] on span "done Close order" at bounding box center [291, 78] width 32 height 8
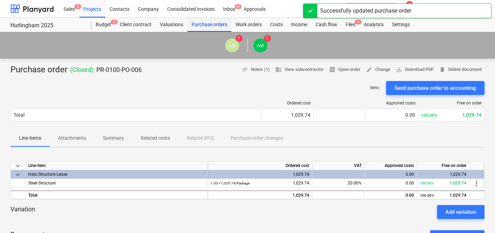
click at [206, 29] on div "Purchase orders" at bounding box center [209, 25] width 44 height 14
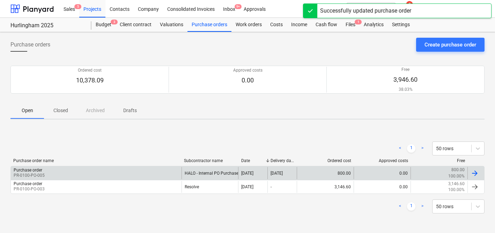
click at [164, 168] on div "Purchase order PR-0100-PO-005" at bounding box center [96, 173] width 171 height 12
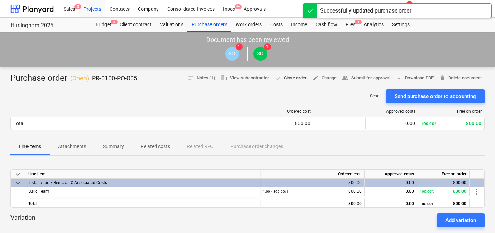
click at [295, 74] on span "done Close order" at bounding box center [291, 78] width 32 height 8
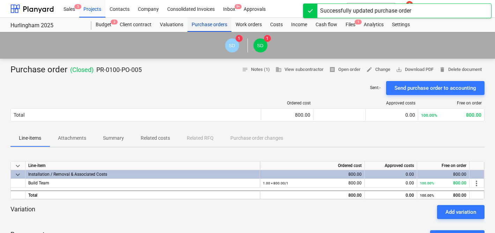
click at [214, 27] on div "Purchase orders" at bounding box center [209, 25] width 44 height 14
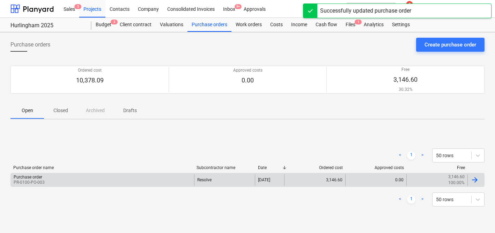
click at [150, 176] on div "Purchase order PR-0100-PO-003" at bounding box center [102, 180] width 183 height 12
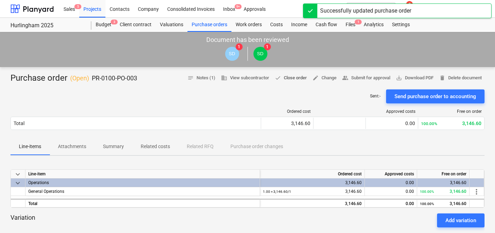
click at [288, 81] on span "done Close order" at bounding box center [291, 78] width 32 height 8
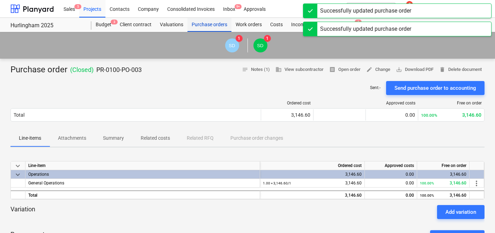
click at [214, 29] on div "Purchase orders" at bounding box center [209, 25] width 44 height 14
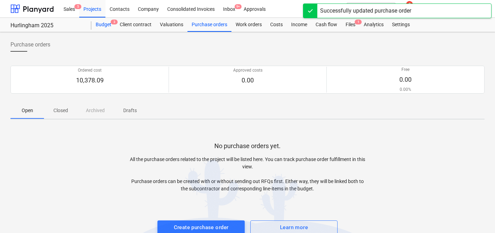
click at [103, 28] on div "Budget 3" at bounding box center [103, 25] width 24 height 14
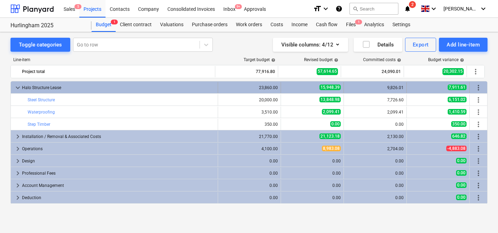
click at [19, 86] on span "keyboard_arrow_down" at bounding box center [18, 87] width 8 height 8
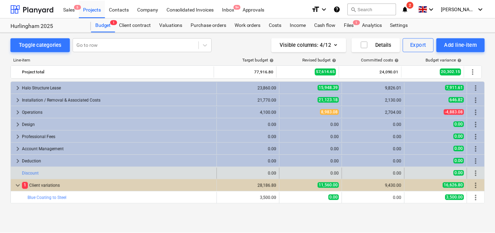
scroll to position [73, 0]
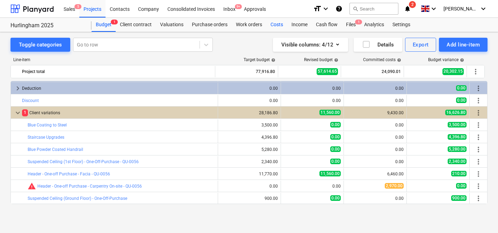
click at [279, 24] on div "Costs" at bounding box center [276, 25] width 21 height 14
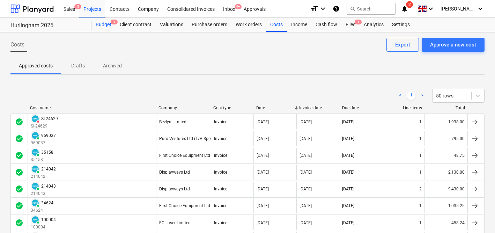
click at [101, 27] on div "Budget 1" at bounding box center [103, 25] width 24 height 14
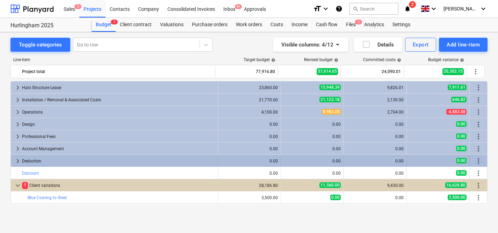
scroll to position [73, 0]
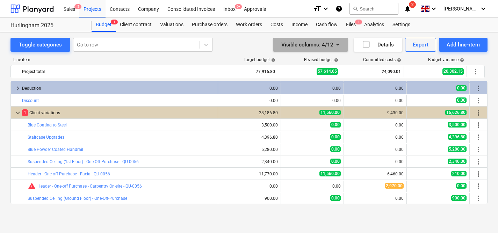
click at [339, 43] on icon "button" at bounding box center [337, 44] width 8 height 8
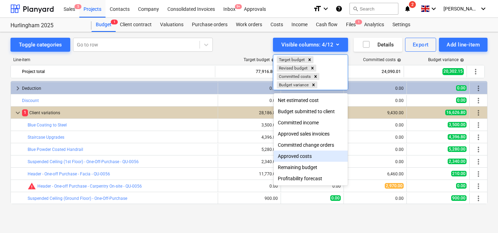
click at [323, 155] on div "Approved costs" at bounding box center [310, 155] width 74 height 11
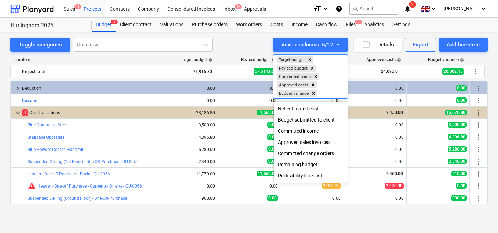
click at [393, 123] on div at bounding box center [249, 116] width 498 height 233
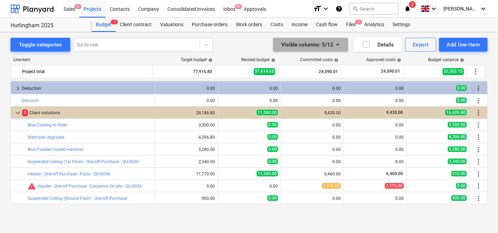
click at [341, 45] on button "Visible columns : 5/12" at bounding box center [310, 45] width 75 height 14
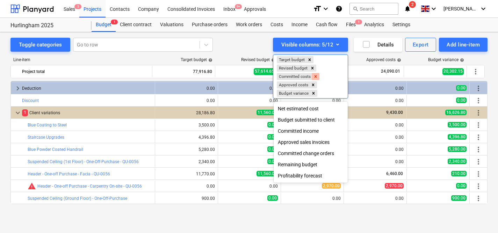
click at [318, 76] on icon "Remove Committed costs" at bounding box center [315, 76] width 5 height 5
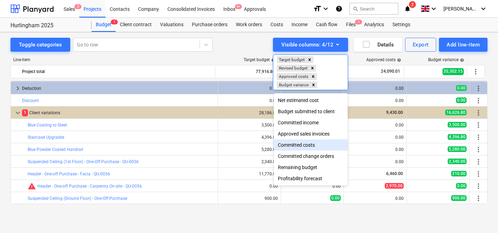
click at [253, 47] on div at bounding box center [249, 116] width 498 height 233
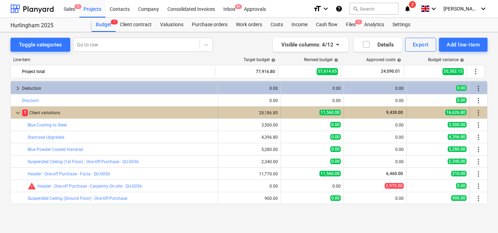
click at [17, 113] on span "keyboard_arrow_down" at bounding box center [18, 113] width 8 height 8
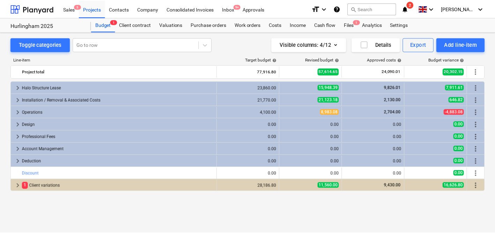
scroll to position [0, 0]
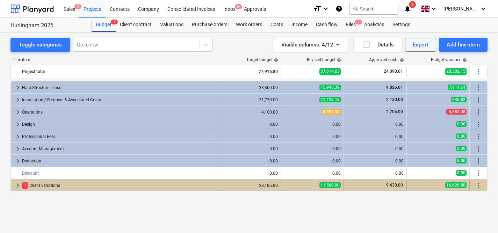
click at [15, 184] on span "keyboard_arrow_right" at bounding box center [18, 185] width 8 height 8
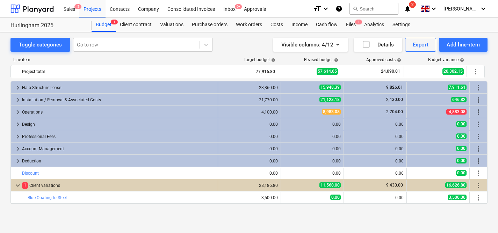
click at [15, 184] on span "keyboard_arrow_down" at bounding box center [18, 185] width 8 height 8
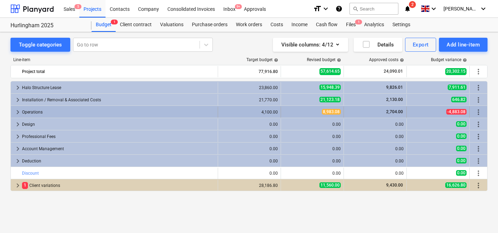
click at [16, 111] on span "keyboard_arrow_right" at bounding box center [18, 112] width 8 height 8
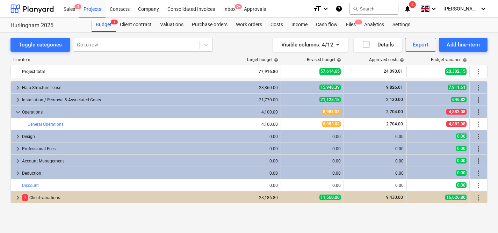
click at [16, 111] on span "keyboard_arrow_down" at bounding box center [18, 112] width 8 height 8
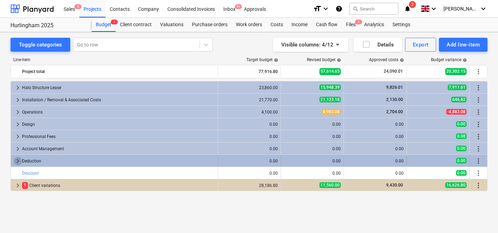
click at [16, 163] on span "keyboard_arrow_right" at bounding box center [18, 161] width 8 height 8
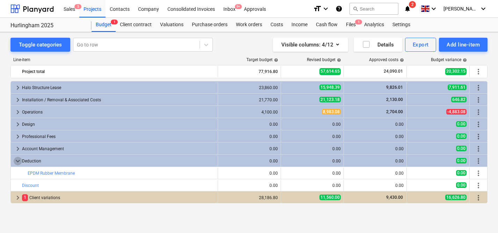
click at [16, 163] on span "keyboard_arrow_down" at bounding box center [18, 161] width 8 height 8
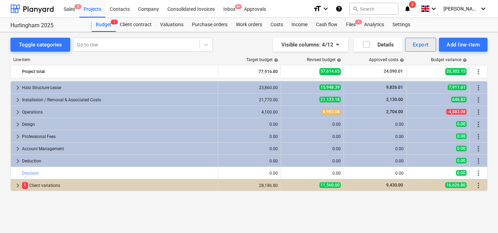
click at [422, 46] on div "Export" at bounding box center [420, 44] width 16 height 9
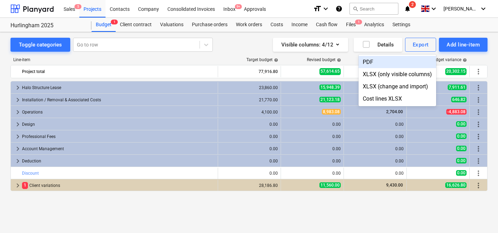
click at [376, 63] on div "PDF" at bounding box center [397, 62] width 78 height 12
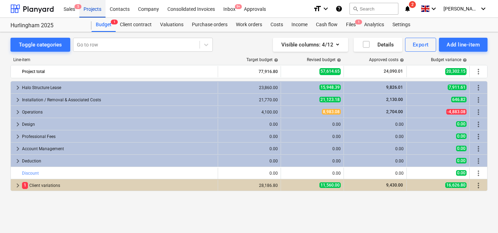
click at [96, 10] on div "Projects" at bounding box center [92, 9] width 26 height 18
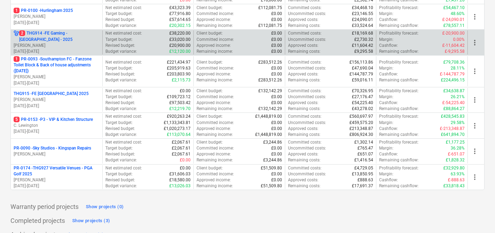
scroll to position [354, 0]
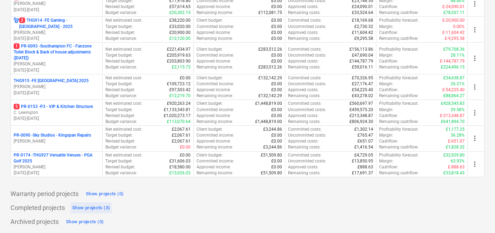
click at [78, 208] on div "Show projects (3)" at bounding box center [91, 208] width 38 height 8
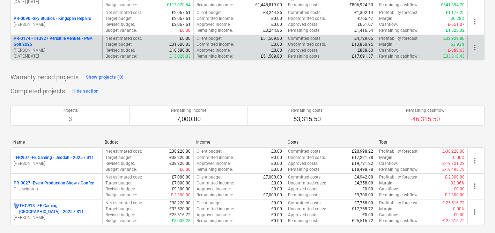
scroll to position [490, 0]
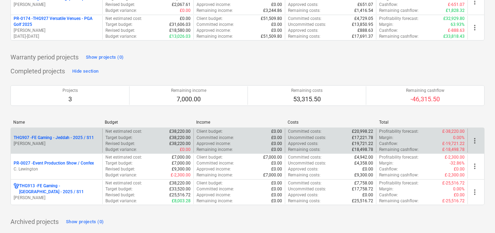
click at [82, 140] on p "THG907 - FE Gaming - Jeddah - 2025 / S11" at bounding box center [54, 138] width 80 height 6
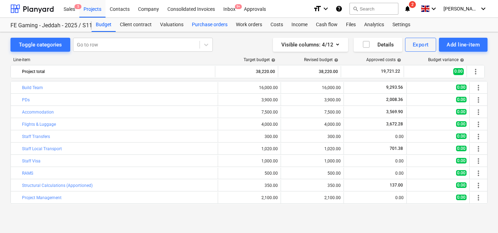
click at [221, 21] on div "Purchase orders" at bounding box center [209, 25] width 44 height 14
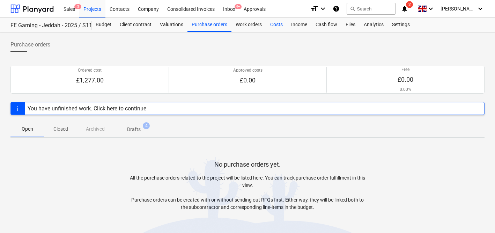
click at [275, 26] on div "Costs" at bounding box center [276, 25] width 21 height 14
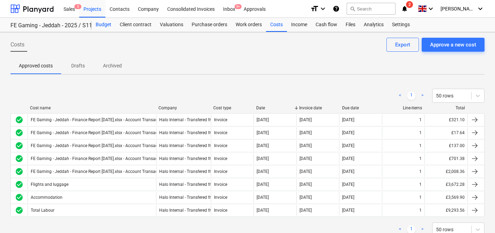
click at [106, 23] on div "Budget" at bounding box center [103, 25] width 24 height 14
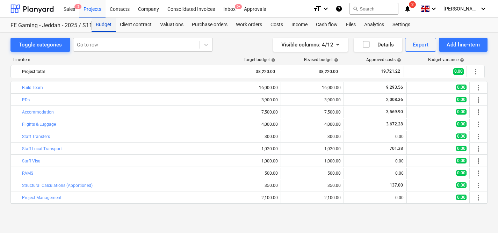
click at [104, 24] on div "Budget" at bounding box center [103, 25] width 24 height 14
click at [94, 11] on div "Projects" at bounding box center [92, 9] width 26 height 18
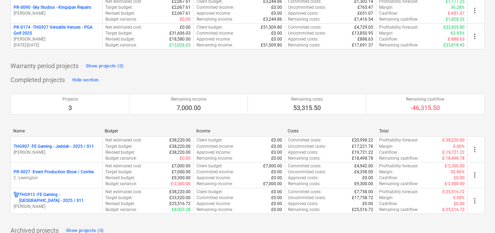
scroll to position [490, 0]
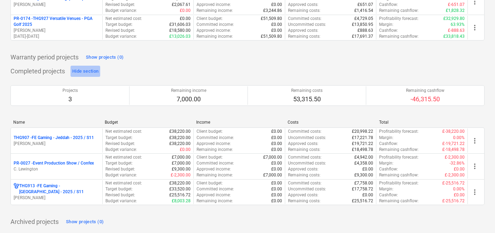
click at [89, 71] on div "Hide section" at bounding box center [85, 71] width 26 height 8
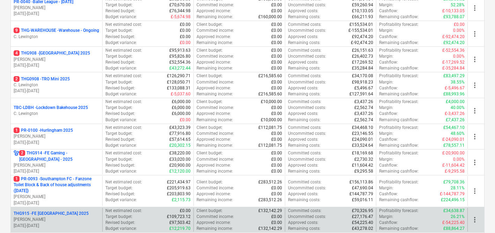
scroll to position [203, 0]
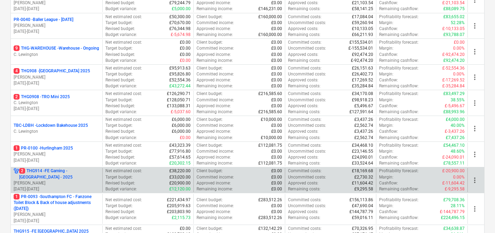
click at [73, 174] on p "2 THG914 - FE Gaming - [GEOGRAPHIC_DATA] - 2025" at bounding box center [59, 174] width 80 height 12
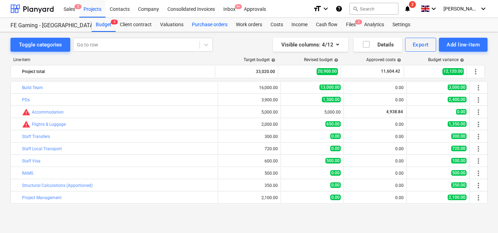
click at [210, 24] on div "Purchase orders" at bounding box center [209, 25] width 44 height 14
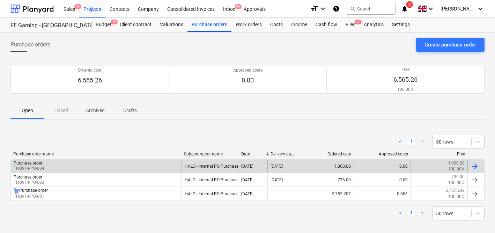
click at [170, 162] on div "Purchase order THG914-PO-004" at bounding box center [96, 166] width 171 height 12
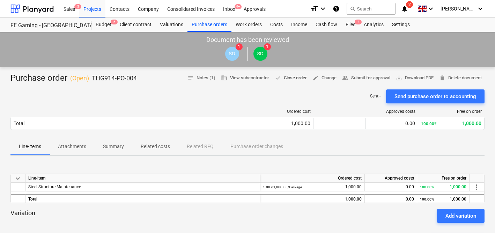
click at [283, 77] on span "done Close order" at bounding box center [291, 78] width 32 height 8
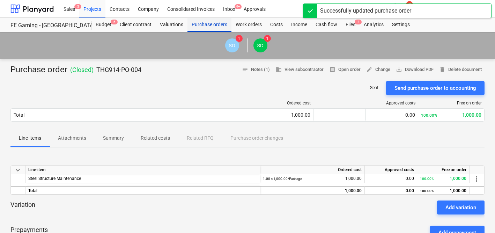
click at [212, 23] on div "Purchase orders" at bounding box center [209, 25] width 44 height 14
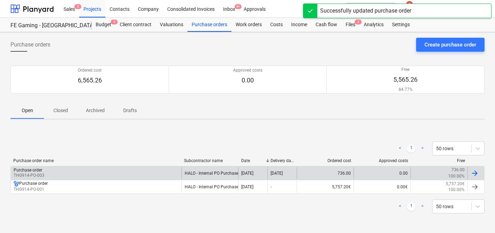
click at [170, 172] on div "Purchase order THG914-PO-003" at bounding box center [96, 173] width 171 height 12
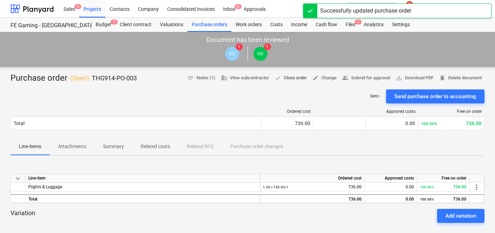
click at [294, 79] on span "done Close order" at bounding box center [291, 78] width 32 height 8
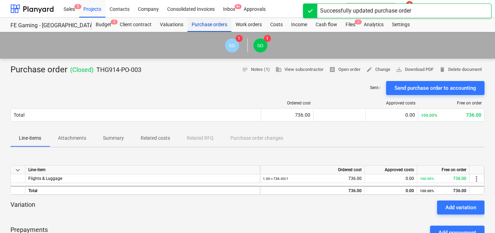
click at [217, 22] on div "Purchase orders" at bounding box center [209, 25] width 44 height 14
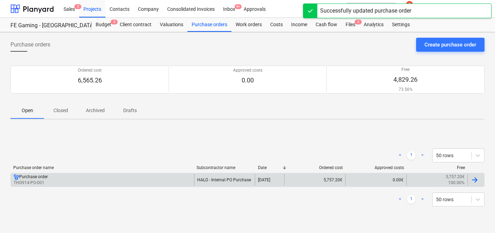
click at [170, 183] on div "Purchase order THG914-PO-001" at bounding box center [102, 180] width 183 height 12
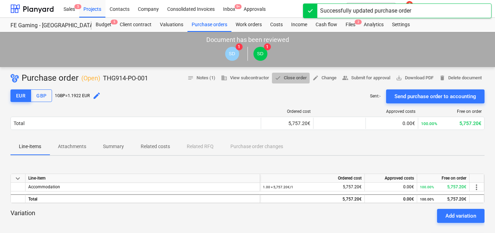
click at [283, 77] on span "done Close order" at bounding box center [291, 78] width 32 height 8
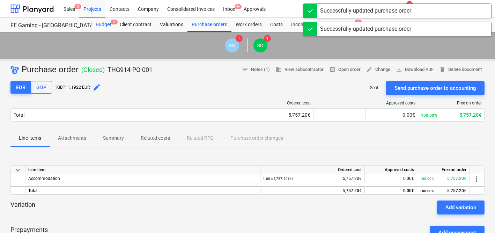
click at [113, 30] on div "Budget 5" at bounding box center [103, 25] width 24 height 14
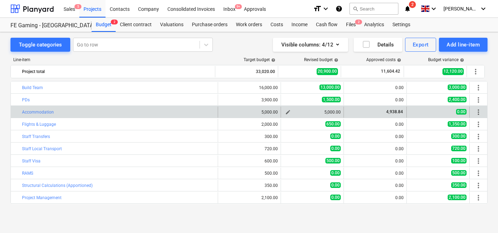
click at [337, 112] on div "5,000.00" at bounding box center [311, 112] width 57 height 5
click at [285, 112] on span "edit" at bounding box center [288, 112] width 6 height 6
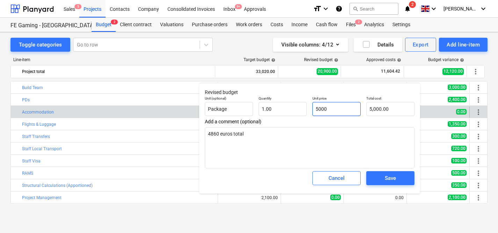
click at [334, 110] on input "5000" at bounding box center [336, 109] width 48 height 14
click at [393, 178] on div "Save" at bounding box center [389, 178] width 11 height 9
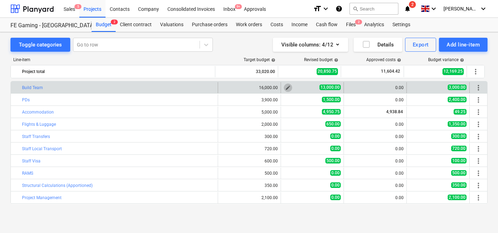
click at [287, 89] on span "edit" at bounding box center [288, 88] width 6 height 6
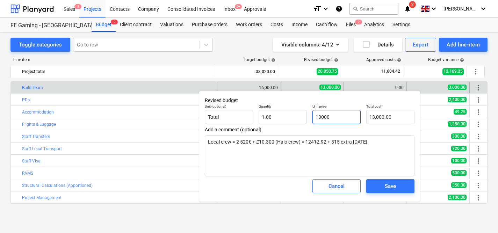
click at [320, 116] on input "13000" at bounding box center [336, 117] width 48 height 14
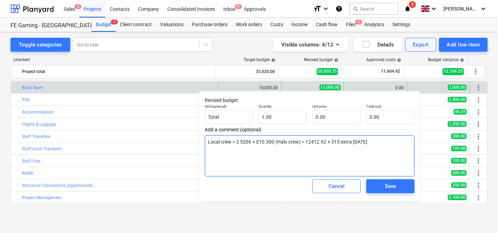
click at [314, 139] on textarea "Local crew = 2 520€ + £10.300 (Halo crew) = 12412.92 + 315 extra [DATE]" at bounding box center [309, 155] width 209 height 41
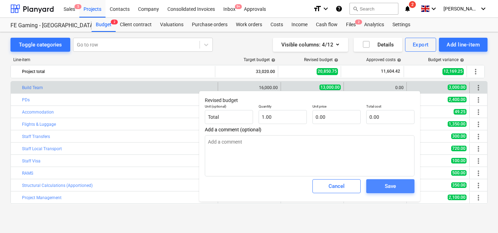
click at [400, 191] on span "Save" at bounding box center [389, 186] width 31 height 9
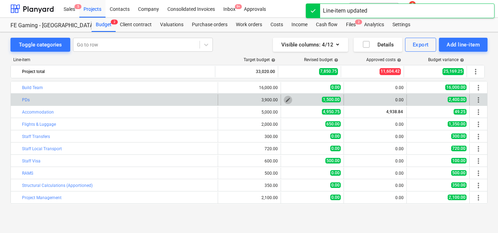
click at [285, 98] on span "edit" at bounding box center [288, 100] width 6 height 6
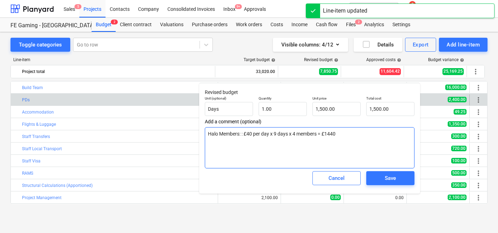
click at [293, 140] on textarea "Halo Members: : £40 per day x 9 days x 4 members = £1440" at bounding box center [309, 147] width 209 height 41
click at [294, 135] on textarea "Halo Members: : £40 per day x 9 days x 4 members = £1440" at bounding box center [309, 147] width 209 height 41
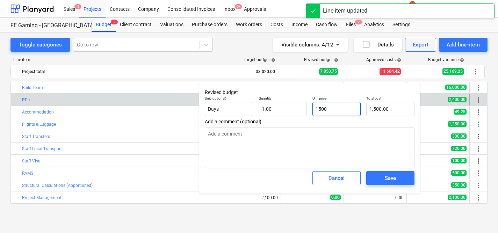
click at [336, 113] on input "1500" at bounding box center [336, 109] width 48 height 14
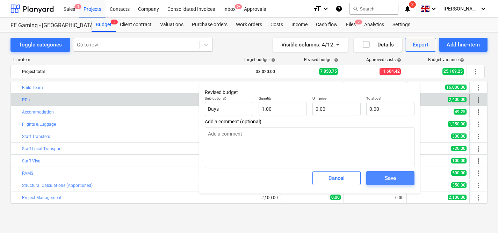
click at [387, 177] on div "Save" at bounding box center [389, 178] width 11 height 9
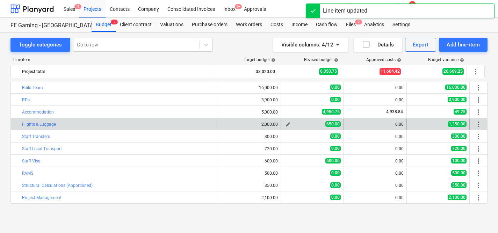
click at [285, 123] on span "edit" at bounding box center [288, 124] width 6 height 6
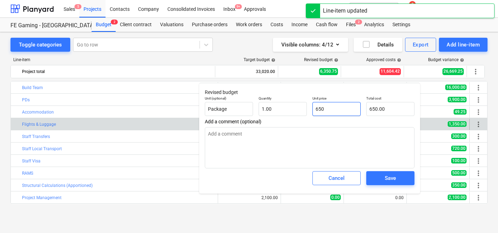
click at [328, 104] on input "650" at bounding box center [336, 109] width 48 height 14
click at [382, 171] on button "Save" at bounding box center [390, 178] width 48 height 14
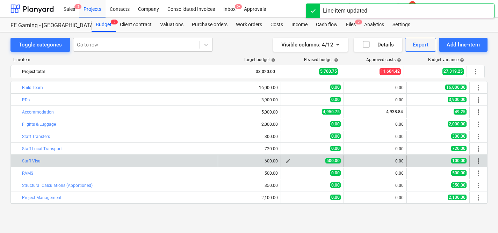
click at [285, 162] on span "edit" at bounding box center [288, 161] width 6 height 6
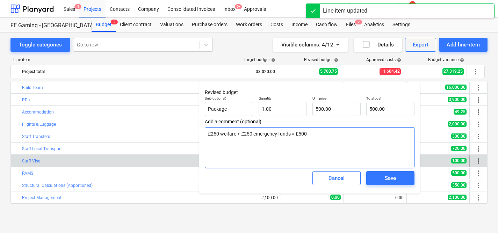
click at [319, 132] on textarea "£250 welfare + £250 emergency funds = £500" at bounding box center [309, 147] width 209 height 41
click at [317, 135] on textarea "£250 welfare + £250 emergency funds = £500" at bounding box center [309, 147] width 209 height 41
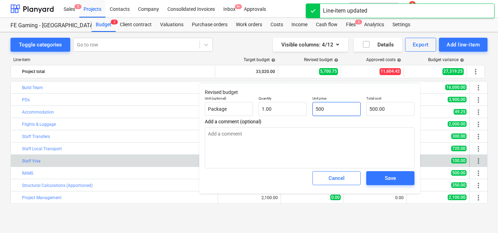
click at [321, 108] on input "500" at bounding box center [336, 109] width 48 height 14
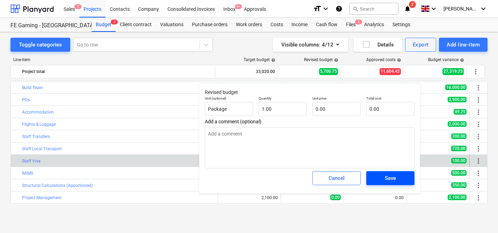
click at [383, 178] on span "Save" at bounding box center [389, 178] width 31 height 9
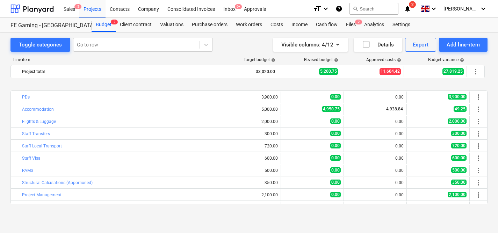
scroll to position [43, 0]
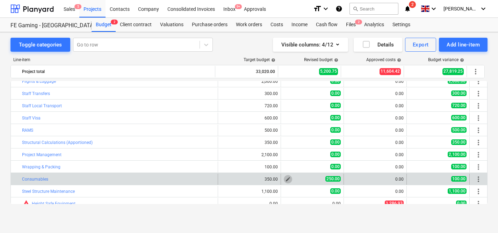
click at [286, 178] on span "edit" at bounding box center [288, 179] width 6 height 6
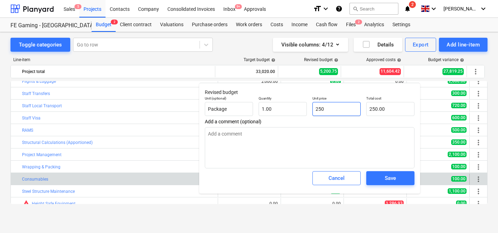
click at [332, 109] on input "250" at bounding box center [336, 109] width 48 height 14
click at [381, 173] on button "Save" at bounding box center [390, 178] width 48 height 14
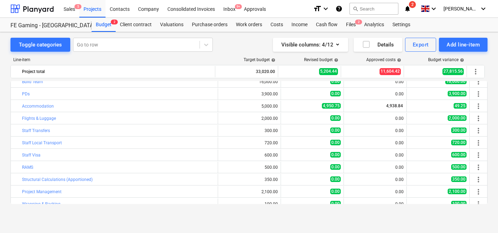
scroll to position [0, 0]
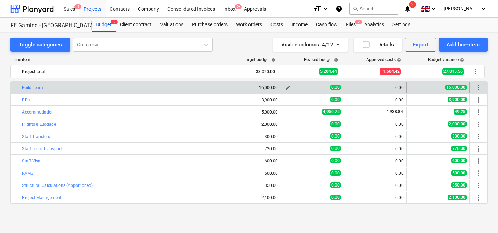
click at [285, 87] on span "edit" at bounding box center [288, 88] width 6 height 6
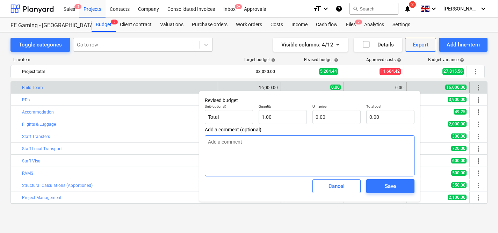
click at [282, 151] on textarea at bounding box center [309, 155] width 209 height 41
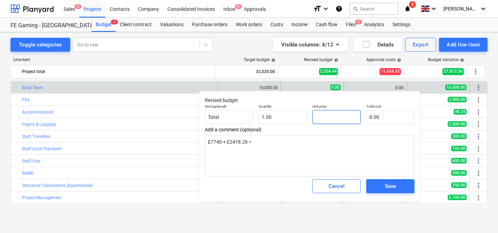
click at [326, 115] on input "text" at bounding box center [336, 117] width 48 height 14
click at [399, 193] on button "Save" at bounding box center [390, 186] width 48 height 14
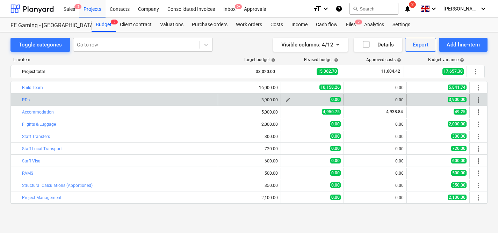
click at [285, 102] on span "edit" at bounding box center [288, 100] width 6 height 6
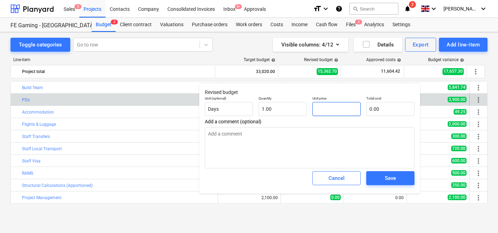
click at [322, 113] on input "text" at bounding box center [336, 109] width 48 height 14
click at [387, 178] on div "Save" at bounding box center [389, 178] width 11 height 9
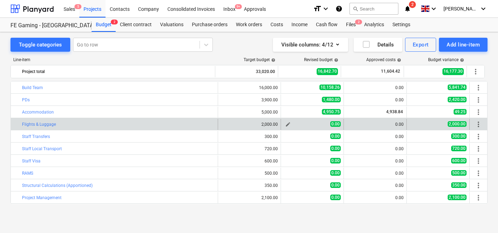
click at [285, 124] on span "edit" at bounding box center [288, 124] width 6 height 6
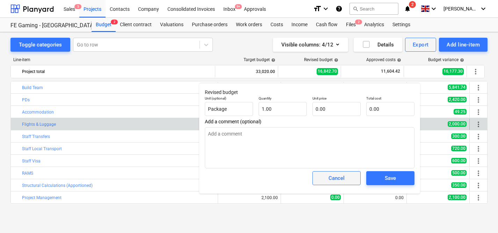
click at [329, 179] on div "Cancel" at bounding box center [336, 178] width 16 height 9
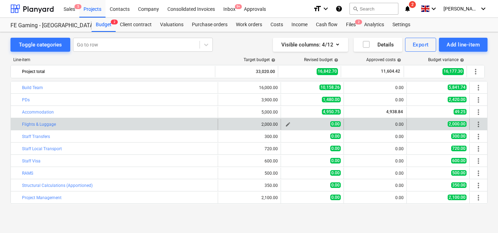
click at [285, 125] on span "edit" at bounding box center [288, 124] width 6 height 6
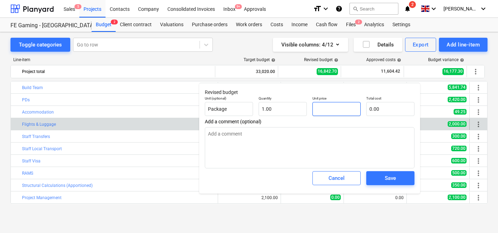
click at [326, 109] on input "text" at bounding box center [336, 109] width 48 height 14
click at [387, 175] on div "Save" at bounding box center [389, 178] width 11 height 9
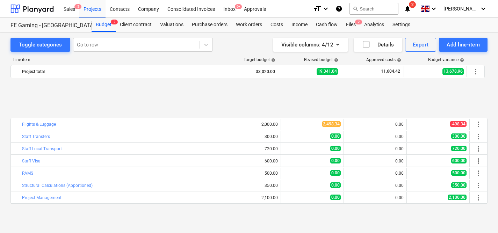
scroll to position [60, 0]
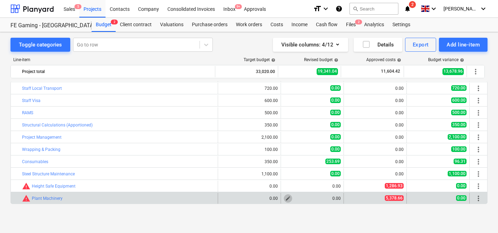
click at [285, 199] on span "edit" at bounding box center [288, 199] width 6 height 6
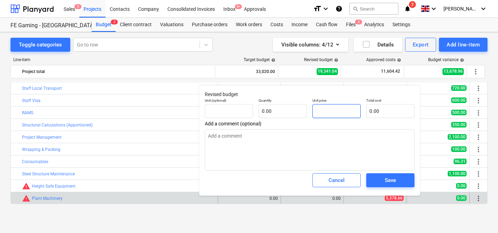
click at [325, 112] on input "text" at bounding box center [336, 111] width 48 height 14
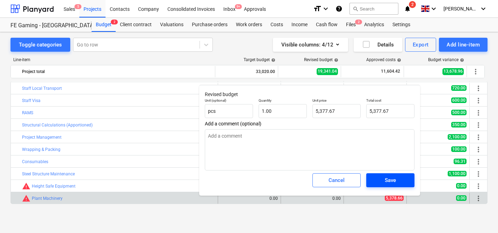
click at [394, 181] on div "Save" at bounding box center [389, 180] width 11 height 9
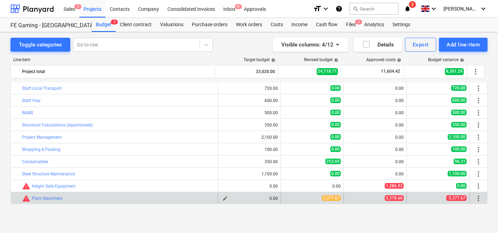
click at [223, 198] on span "edit" at bounding box center [225, 199] width 6 height 6
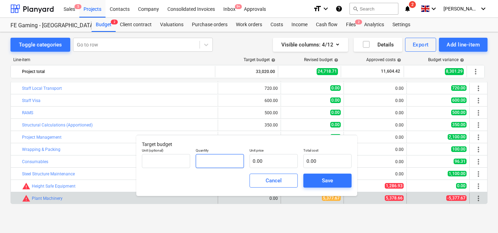
click at [204, 161] on input "text" at bounding box center [220, 161] width 48 height 14
click at [183, 161] on input "text" at bounding box center [166, 161] width 48 height 14
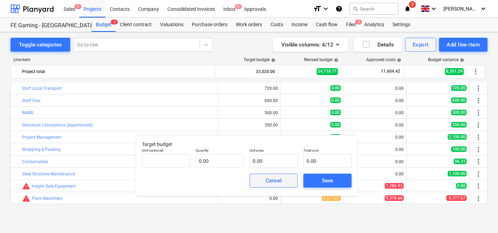
click at [277, 180] on div "Cancel" at bounding box center [273, 180] width 16 height 9
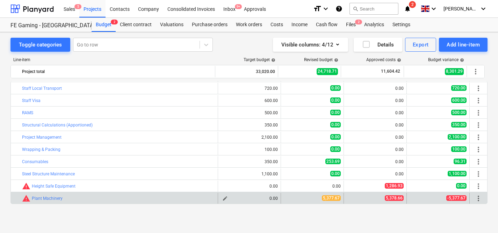
click at [221, 198] on button "edit" at bounding box center [225, 198] width 8 height 8
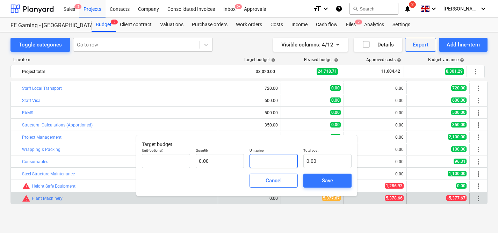
click at [263, 160] on input "text" at bounding box center [273, 161] width 48 height 14
paste input "5294.28"
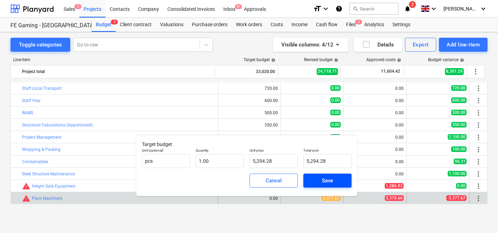
click at [321, 181] on span "Save" at bounding box center [326, 180] width 31 height 9
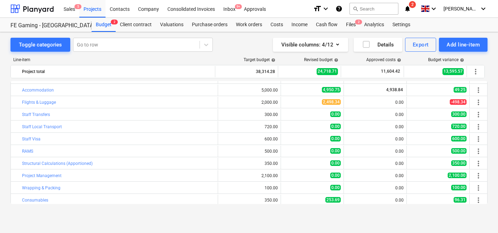
scroll to position [22, 0]
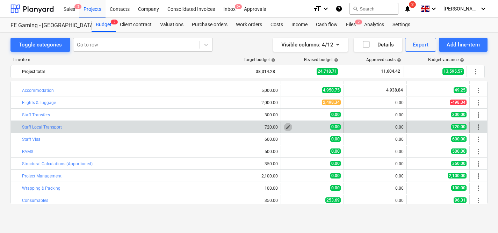
click at [285, 129] on span "edit" at bounding box center [288, 127] width 6 height 6
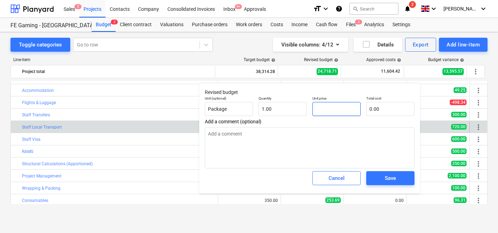
click at [330, 109] on input "text" at bounding box center [336, 109] width 48 height 14
click at [383, 180] on span "Save" at bounding box center [389, 178] width 31 height 9
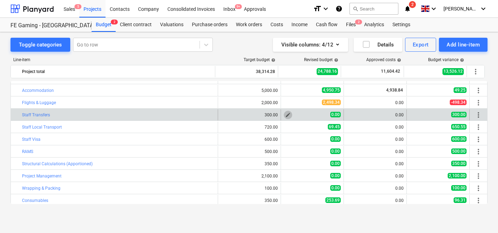
click at [285, 115] on span "edit" at bounding box center [288, 115] width 6 height 6
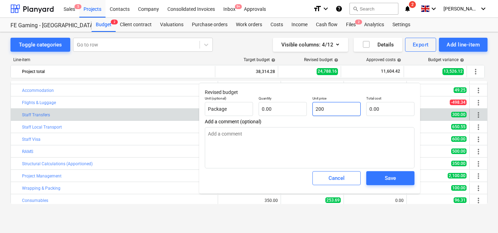
click at [327, 108] on input "200" at bounding box center [336, 109] width 48 height 14
click at [399, 182] on span "Save" at bounding box center [389, 178] width 31 height 9
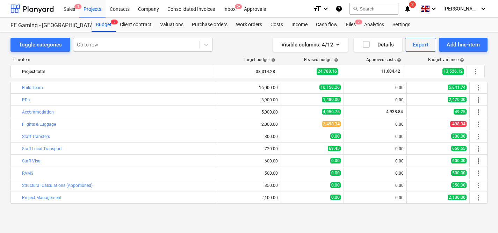
scroll to position [60, 0]
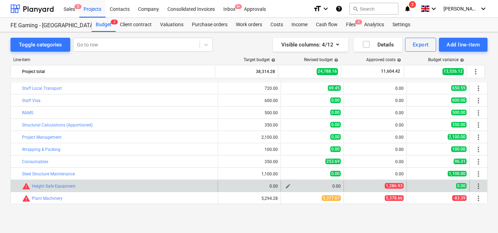
click at [286, 185] on span "edit" at bounding box center [288, 186] width 6 height 6
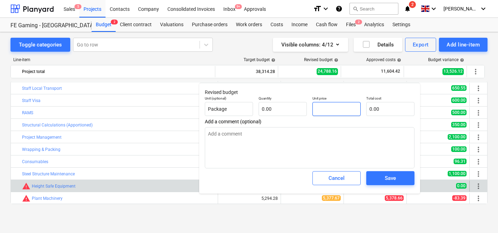
click at [327, 109] on input "text" at bounding box center [336, 109] width 48 height 14
click at [388, 175] on div "Save" at bounding box center [389, 178] width 11 height 9
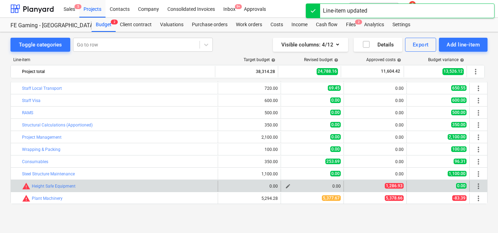
click at [285, 185] on span "edit" at bounding box center [288, 186] width 6 height 6
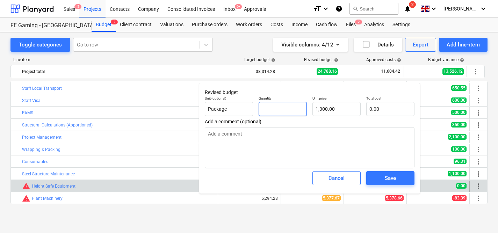
click at [273, 115] on input "text" at bounding box center [282, 109] width 48 height 14
click at [338, 108] on input "1300" at bounding box center [336, 109] width 48 height 14
click at [387, 181] on div "Save" at bounding box center [389, 178] width 11 height 9
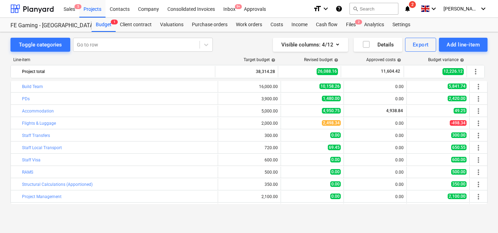
scroll to position [0, 0]
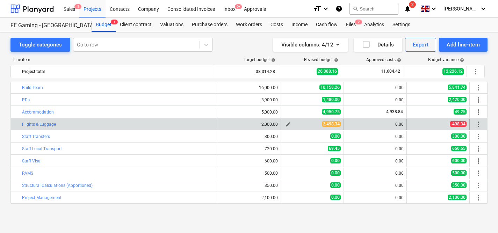
click at [287, 127] on span "edit" at bounding box center [288, 124] width 6 height 6
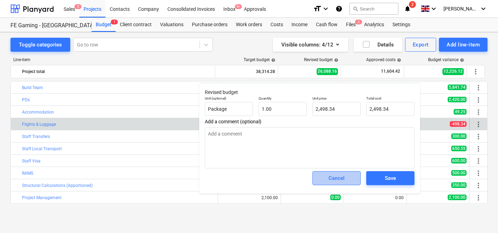
click at [326, 178] on span "Cancel" at bounding box center [336, 178] width 31 height 9
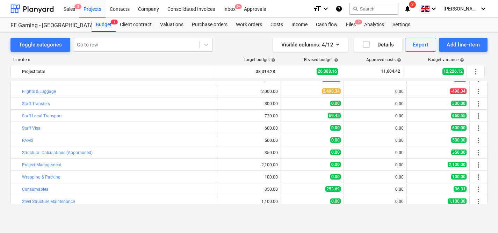
scroll to position [25, 0]
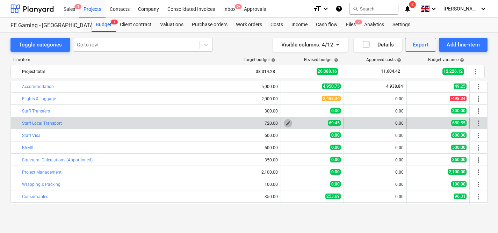
click at [287, 122] on span "edit" at bounding box center [288, 123] width 6 height 6
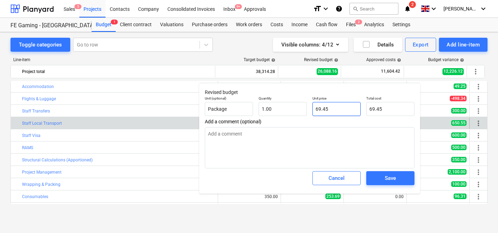
click at [336, 103] on input "69.45" at bounding box center [336, 109] width 48 height 14
drag, startPoint x: 325, startPoint y: 108, endPoint x: 326, endPoint y: 115, distance: 7.4
click at [325, 108] on input "628,74" at bounding box center [336, 109] width 48 height 14
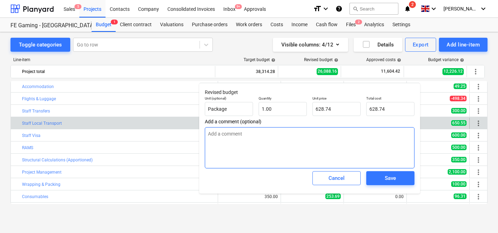
click at [301, 142] on textarea at bounding box center [309, 147] width 209 height 41
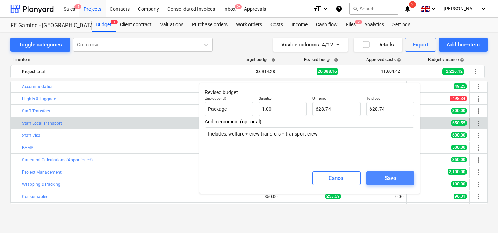
click at [396, 182] on span "Save" at bounding box center [389, 178] width 31 height 9
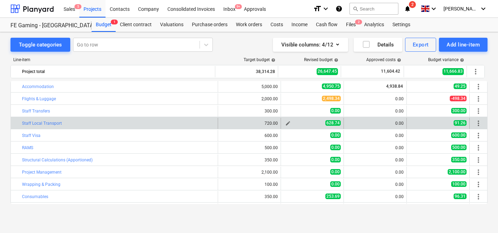
click at [288, 125] on button "edit" at bounding box center [287, 123] width 8 height 8
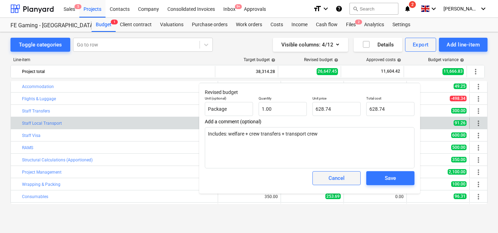
click at [330, 181] on div "Cancel" at bounding box center [336, 178] width 16 height 9
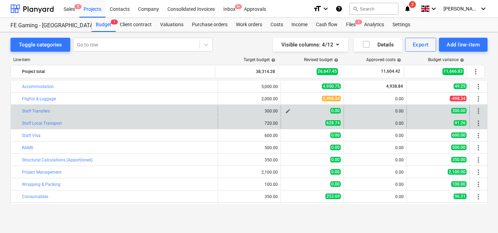
click at [285, 112] on span "edit" at bounding box center [288, 111] width 6 height 6
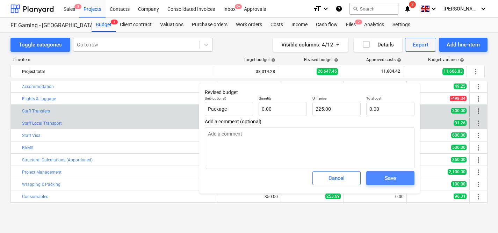
click at [381, 179] on span "Save" at bounding box center [389, 178] width 31 height 9
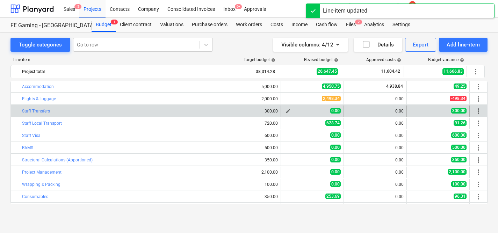
click at [289, 109] on div "edit" at bounding box center [287, 111] width 8 height 8
click at [285, 109] on span "edit" at bounding box center [288, 111] width 6 height 6
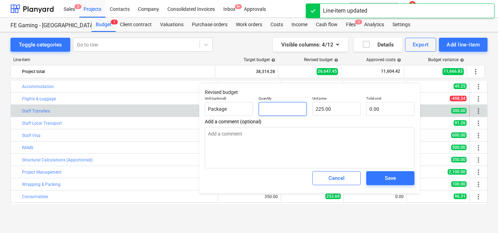
click at [280, 111] on input "text" at bounding box center [282, 109] width 48 height 14
click at [391, 185] on button "Save" at bounding box center [390, 178] width 48 height 14
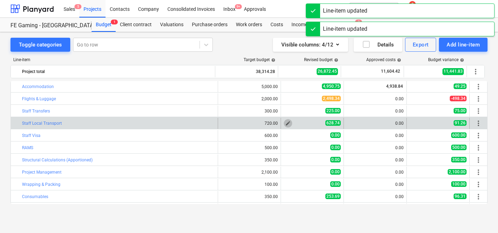
click at [285, 125] on span "edit" at bounding box center [288, 123] width 6 height 6
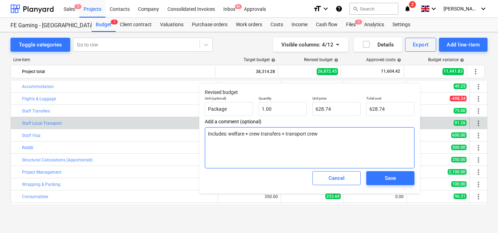
click at [272, 134] on textarea "Includes: welfare + crew transfers + transport crew" at bounding box center [309, 147] width 209 height 41
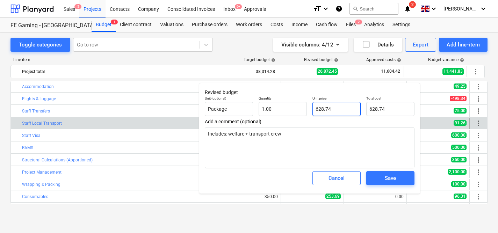
click at [331, 110] on input "628.74" at bounding box center [336, 109] width 48 height 14
click at [390, 180] on div "Save" at bounding box center [389, 178] width 11 height 9
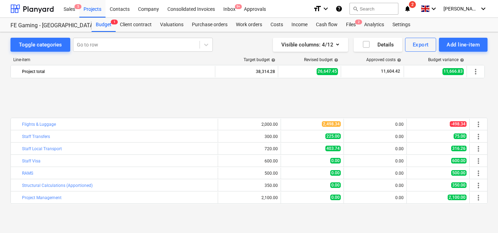
scroll to position [60, 0]
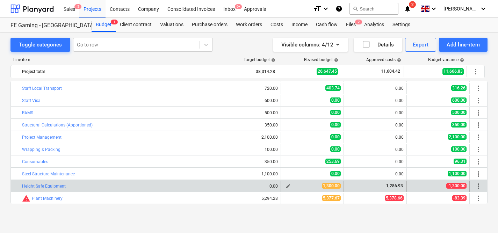
click at [285, 187] on span "edit" at bounding box center [288, 186] width 6 height 6
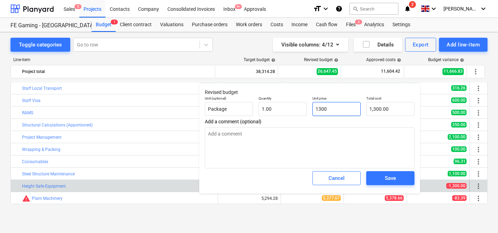
click at [338, 105] on input "1300" at bounding box center [336, 109] width 48 height 14
click at [385, 175] on div "Save" at bounding box center [389, 178] width 11 height 9
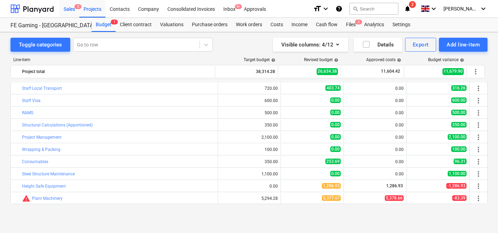
click at [69, 10] on div "Sales 5" at bounding box center [69, 9] width 20 height 18
